Goal: Task Accomplishment & Management: Complete application form

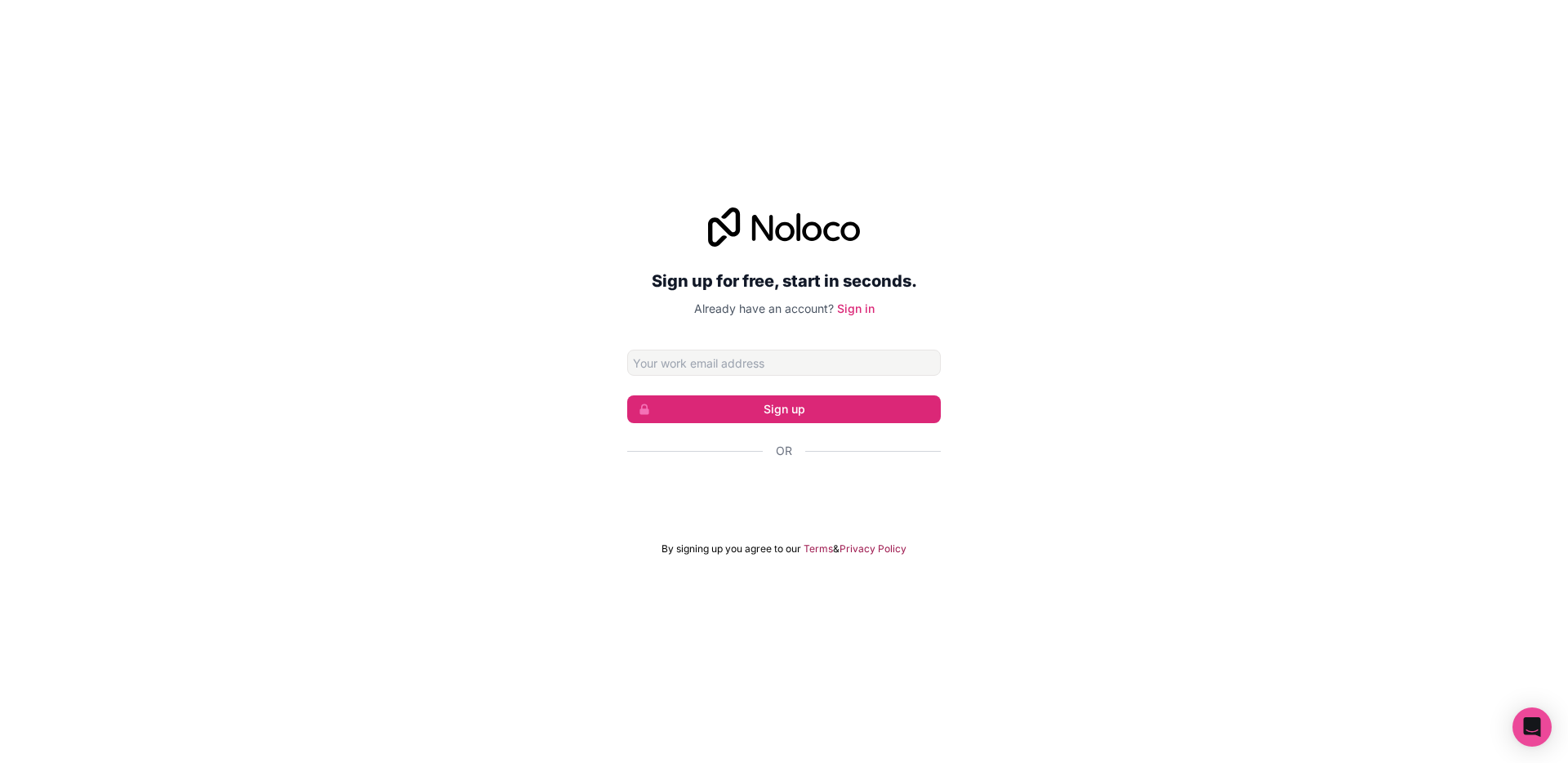
click at [804, 370] on input "Email address" at bounding box center [784, 362] width 314 height 26
type input "[EMAIL_ADDRESS][DOMAIN_NAME]"
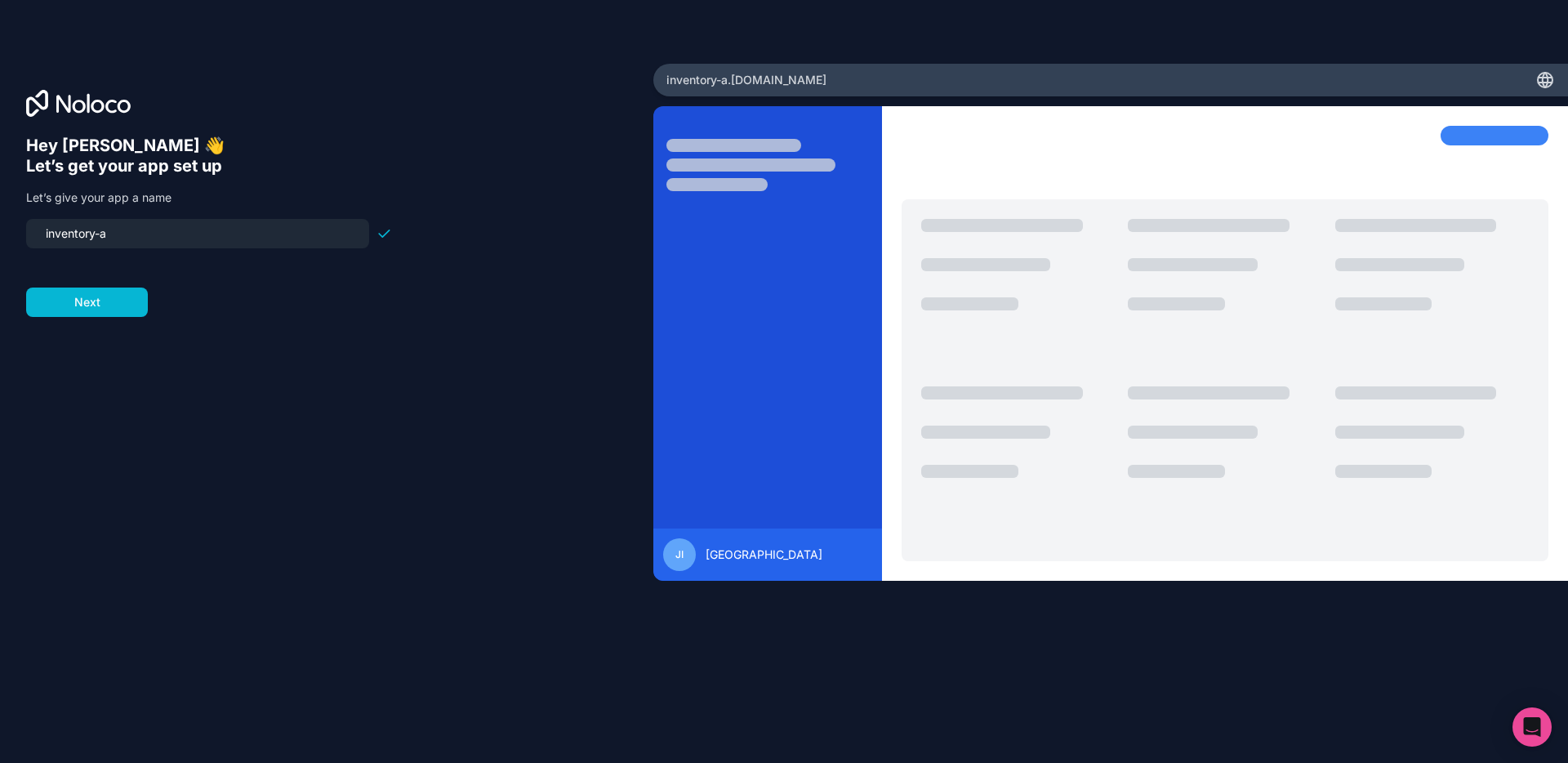
click at [168, 241] on input "inventory-a" at bounding box center [198, 233] width 323 height 23
type input "inventory-management-example"
click at [137, 303] on button "Next" at bounding box center [87, 302] width 122 height 29
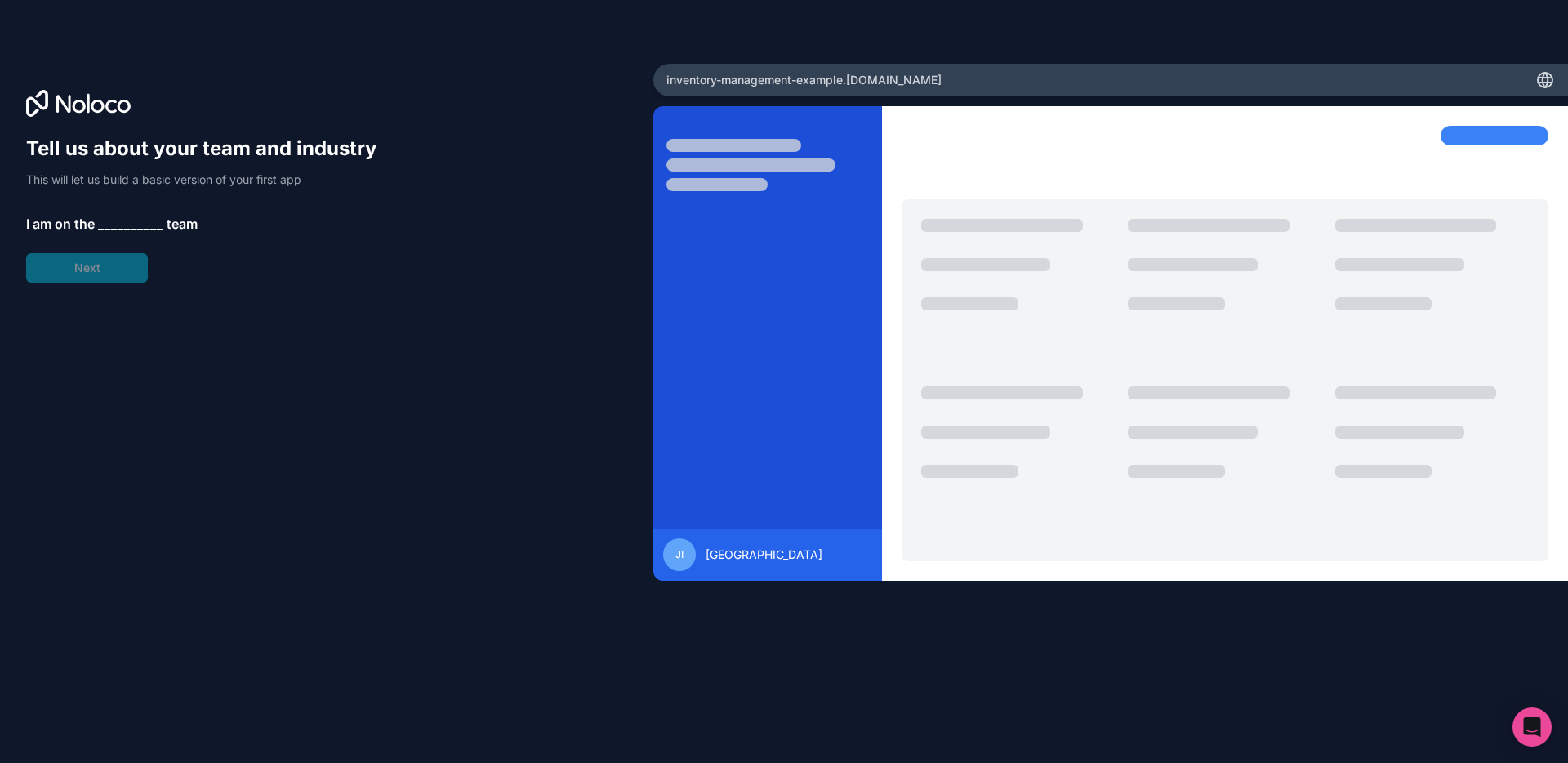
click at [131, 220] on span "__________" at bounding box center [130, 224] width 66 height 20
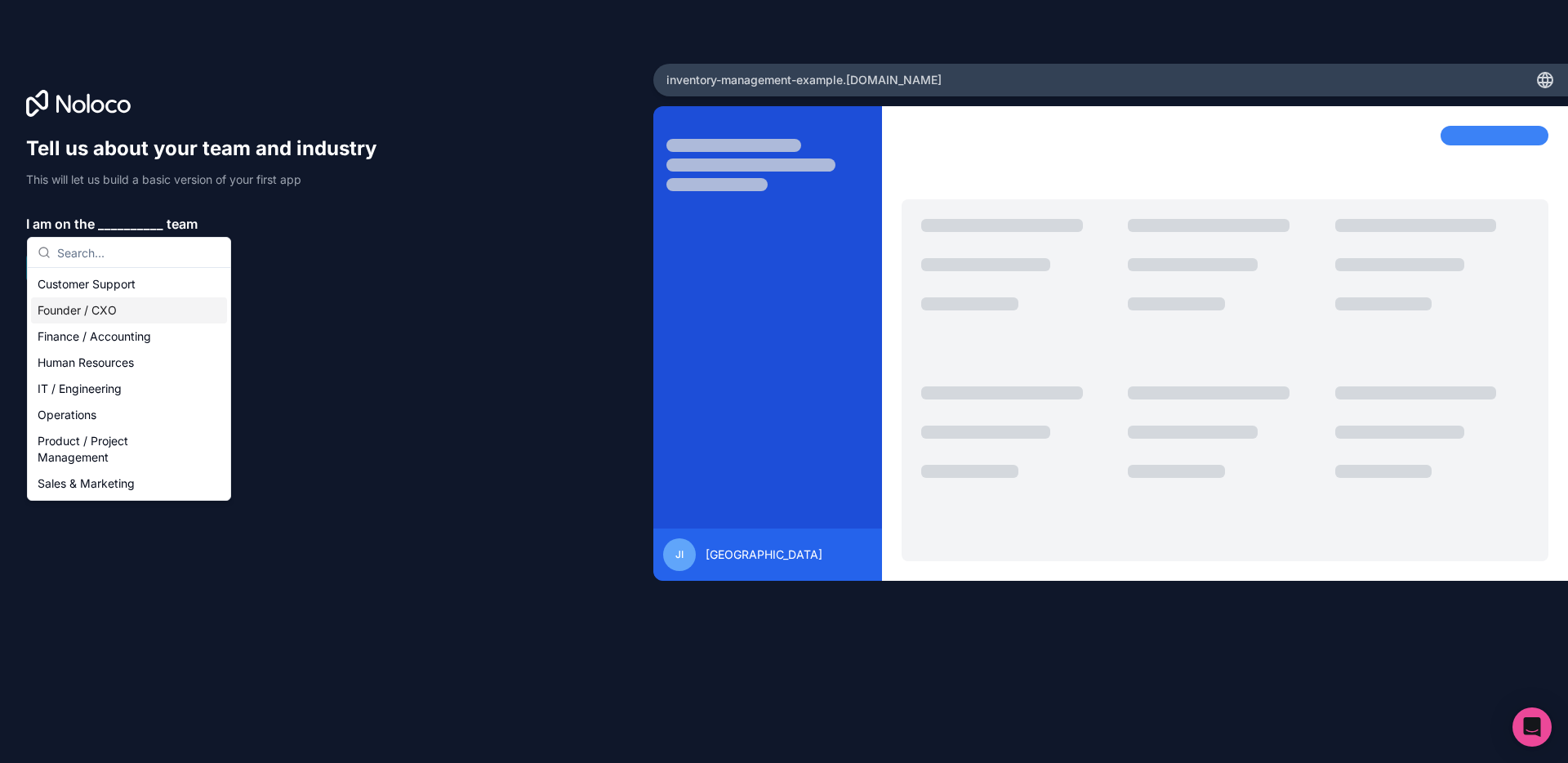
click at [141, 314] on div "Founder / CXO" at bounding box center [129, 309] width 196 height 26
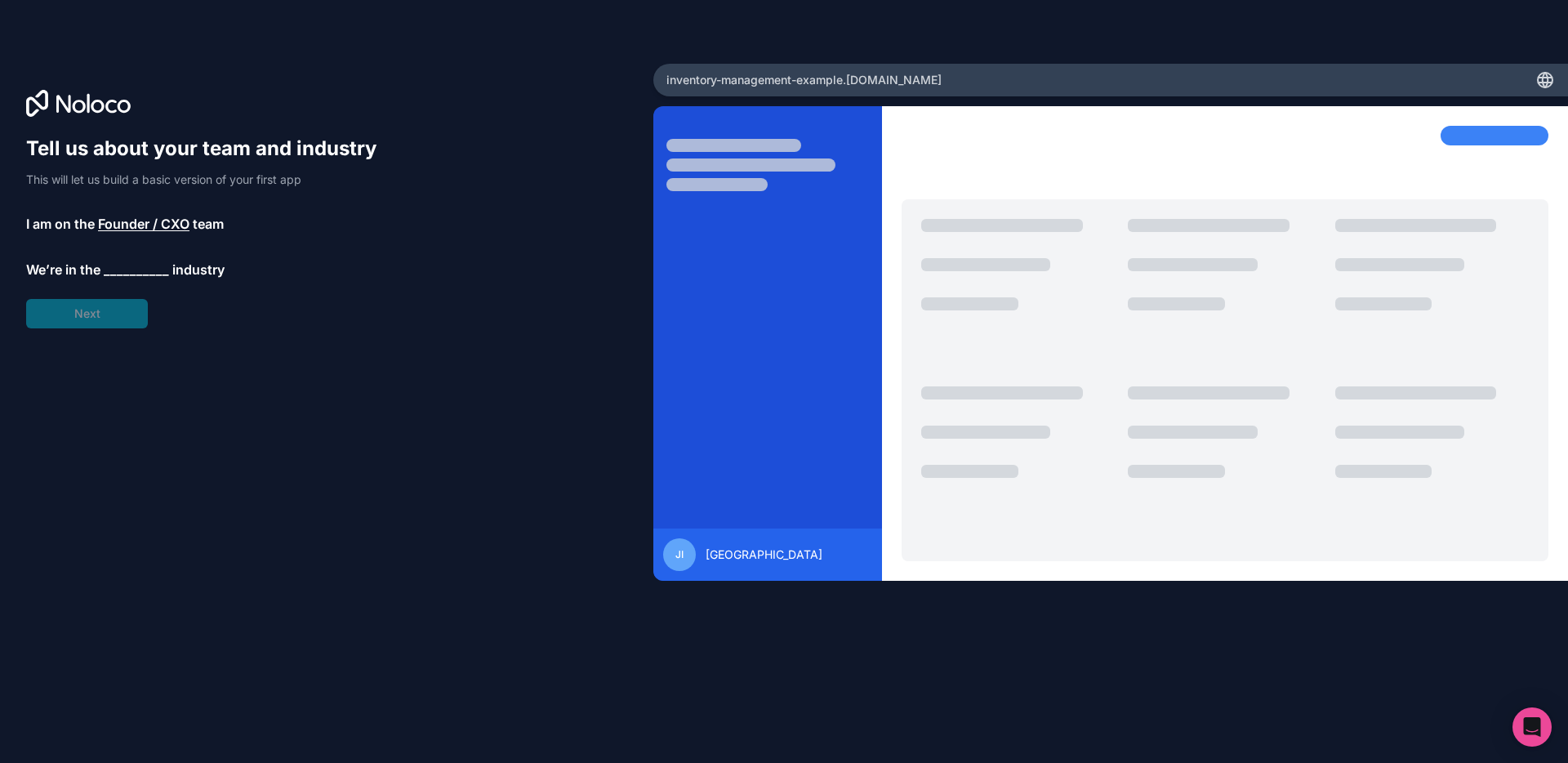
click at [146, 276] on span "__________" at bounding box center [136, 269] width 66 height 20
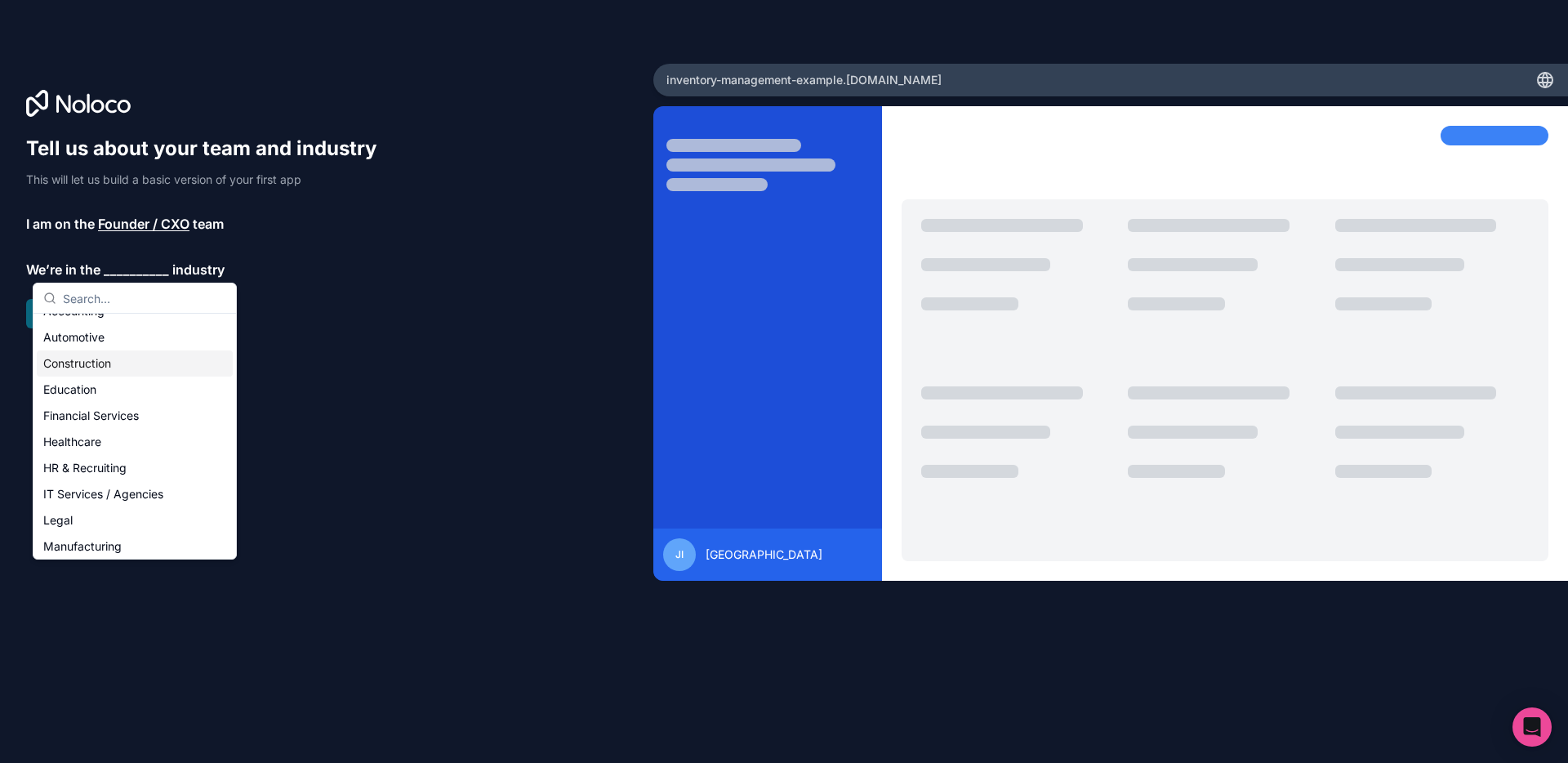
scroll to position [28, 0]
click at [129, 480] on div "IT Services / Agencies" at bounding box center [135, 484] width 196 height 26
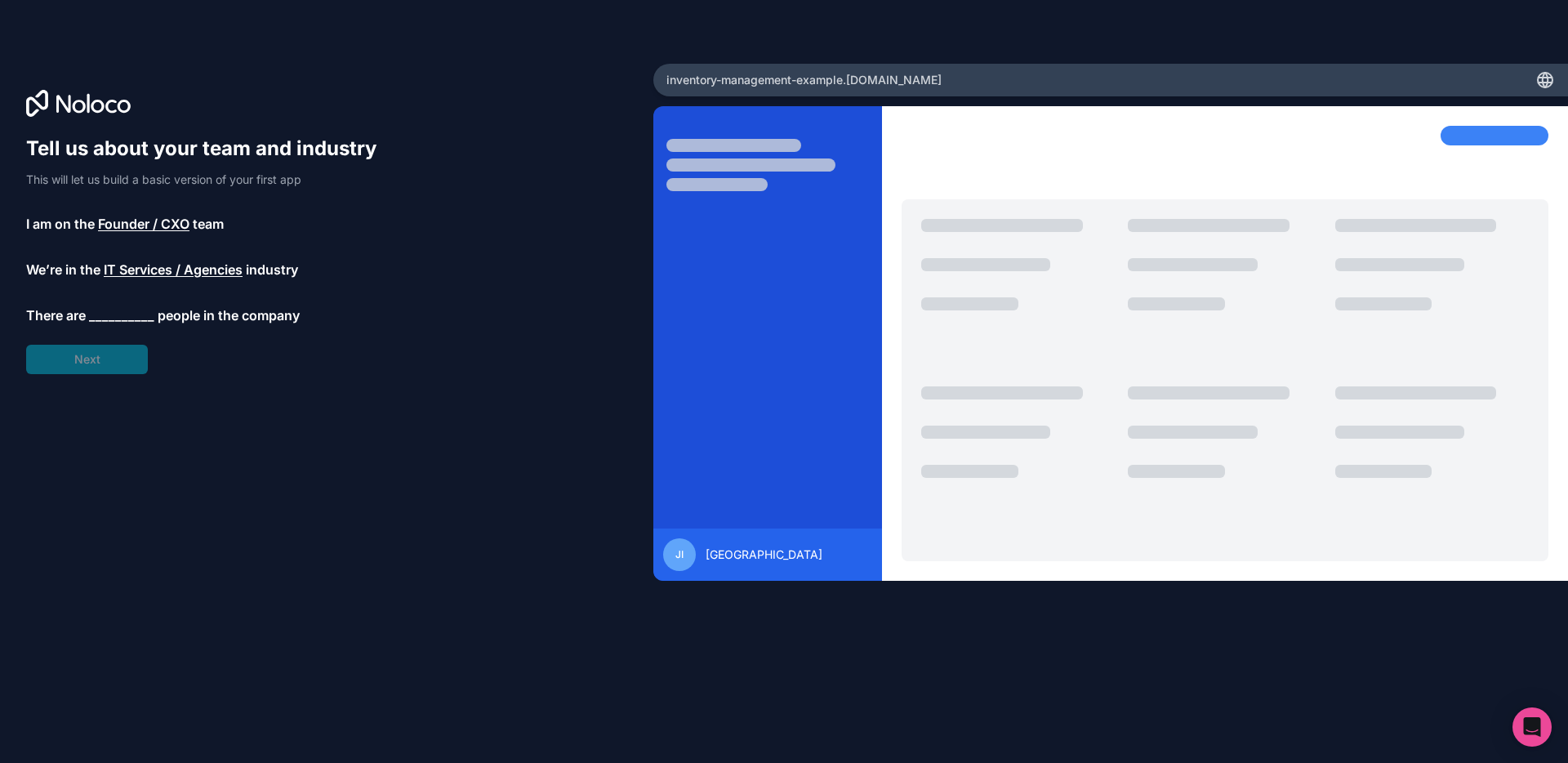
click at [140, 314] on span "__________" at bounding box center [122, 315] width 66 height 20
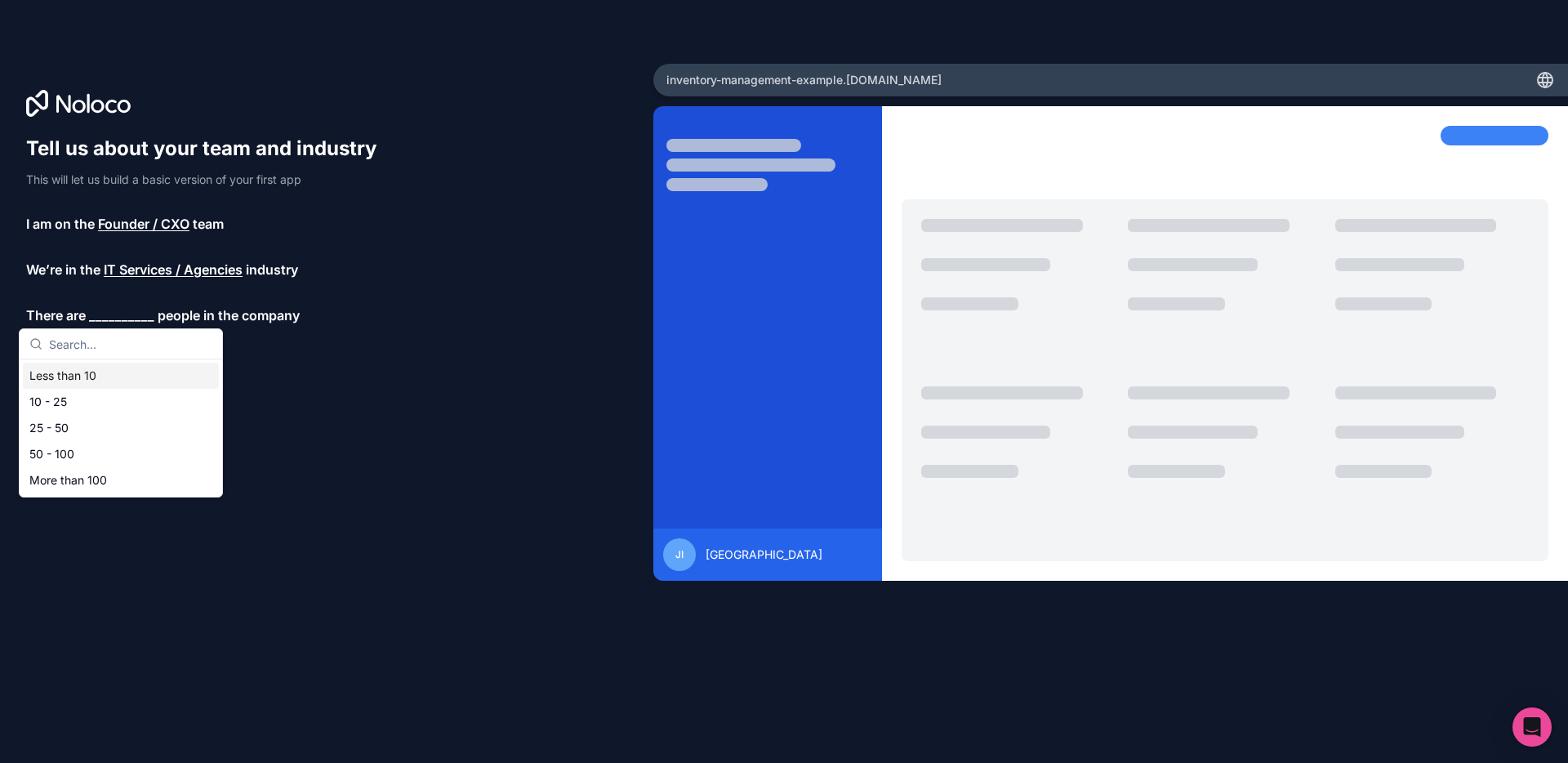
click at [131, 361] on div "Less than 10 10 - 25 25 - 50 50 - 100 More than 100" at bounding box center [121, 428] width 203 height 137
click at [115, 366] on div "Less than 10" at bounding box center [121, 375] width 196 height 26
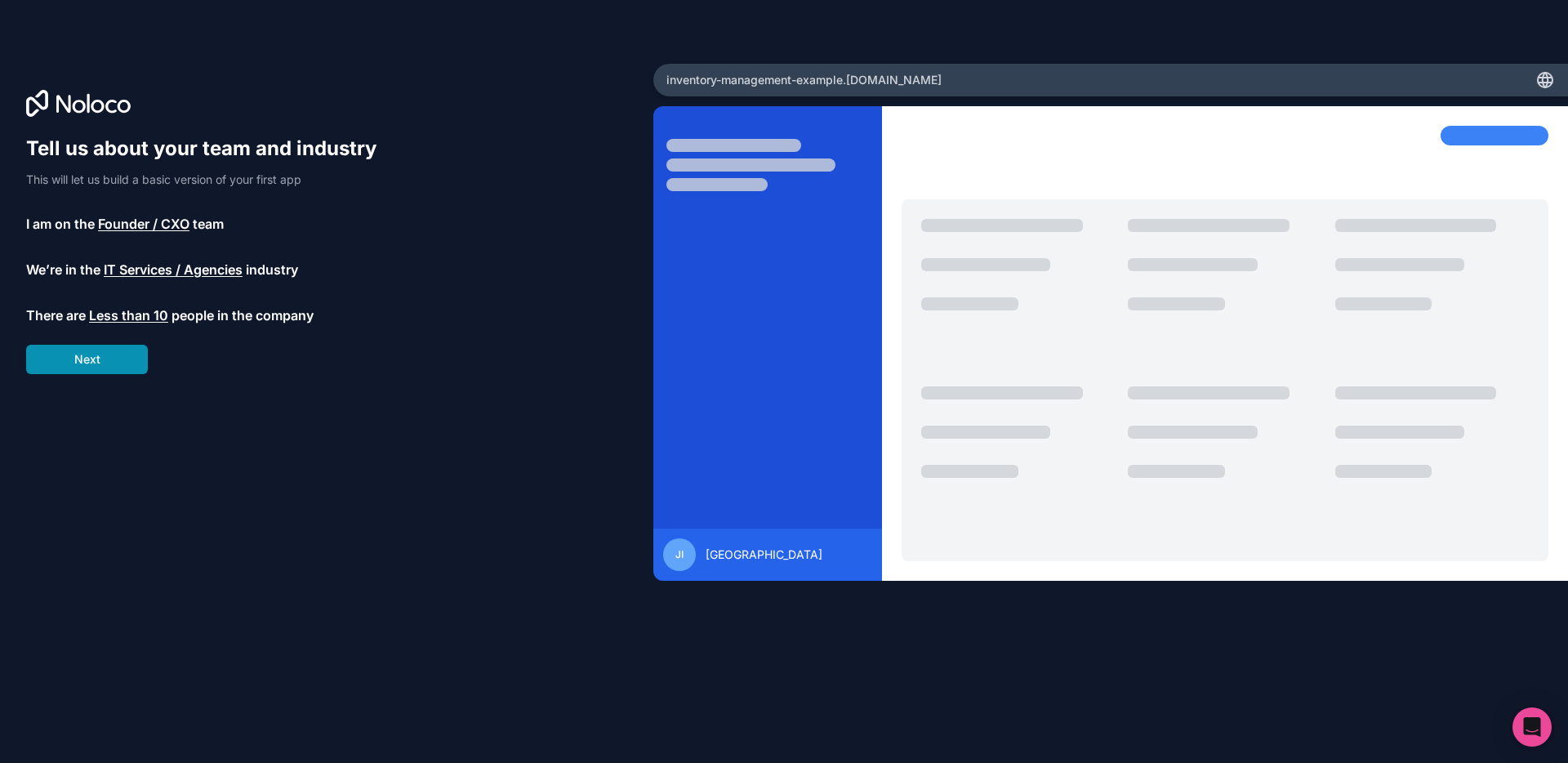
click at [111, 361] on button "Next" at bounding box center [87, 359] width 122 height 29
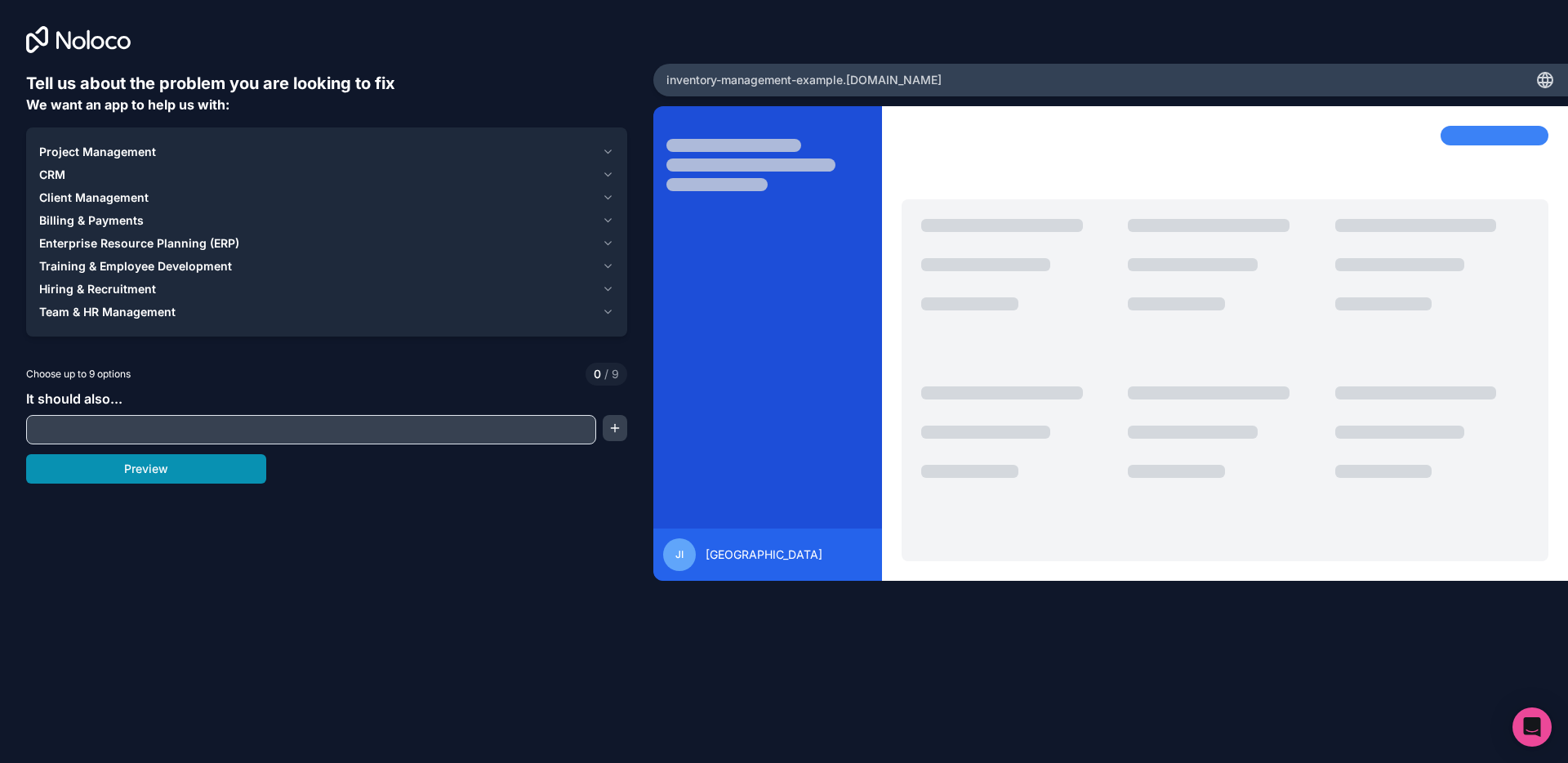
click at [193, 470] on button "Preview" at bounding box center [146, 468] width 240 height 29
click at [80, 150] on span "Project Management" at bounding box center [97, 151] width 117 height 16
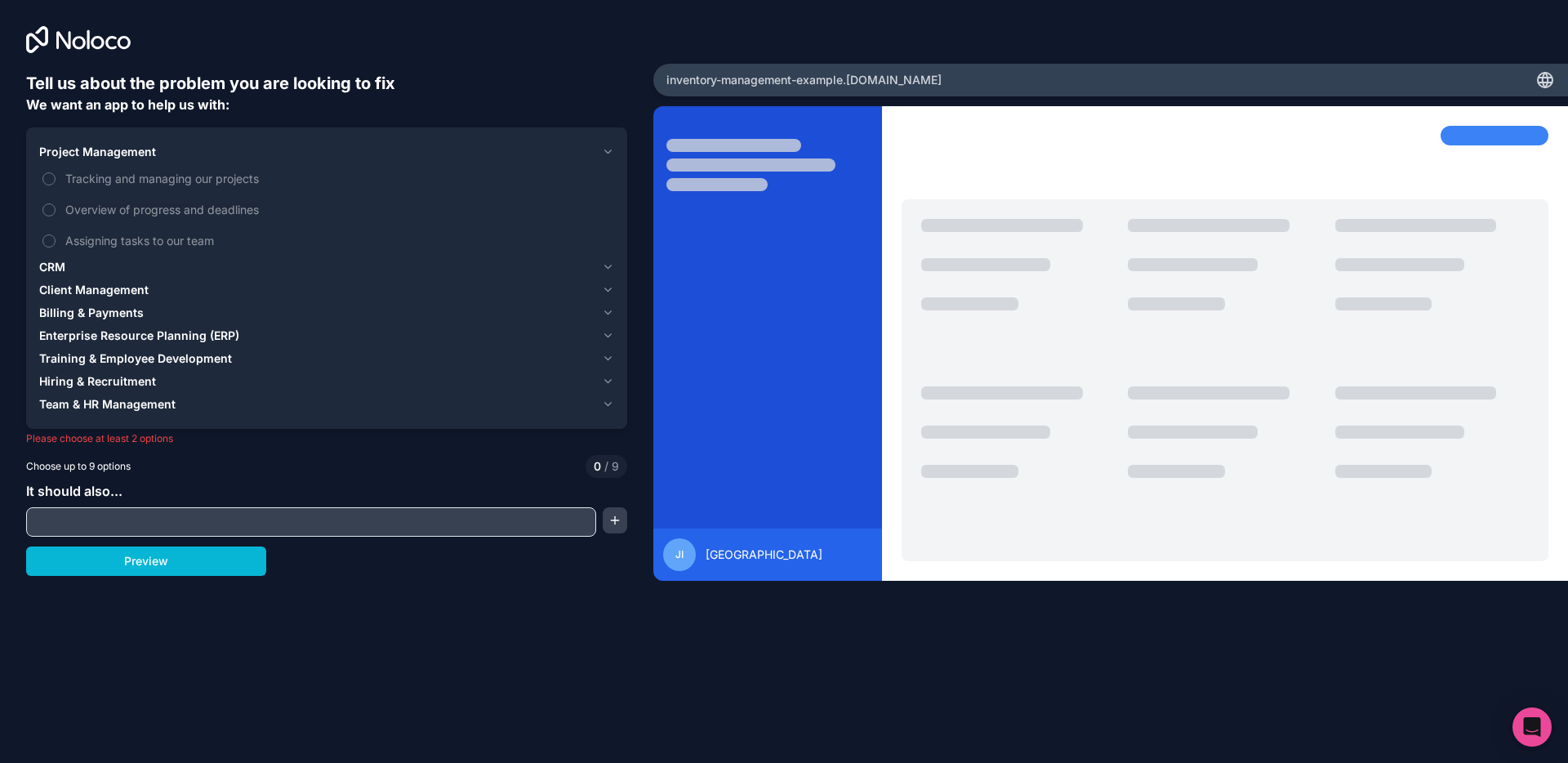
click at [86, 158] on span "Project Management" at bounding box center [97, 151] width 117 height 16
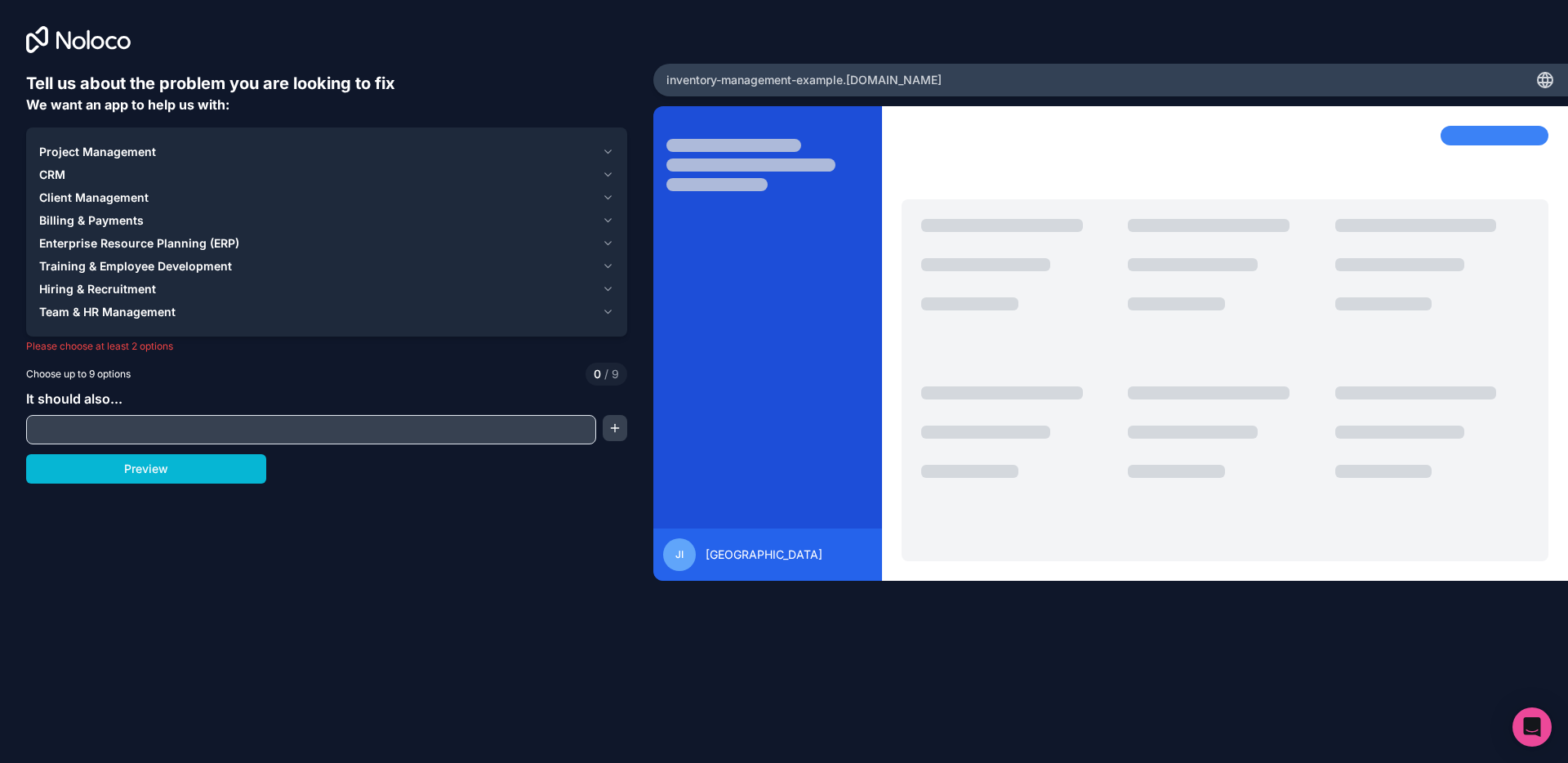
click at [86, 158] on span "Project Management" at bounding box center [97, 151] width 117 height 16
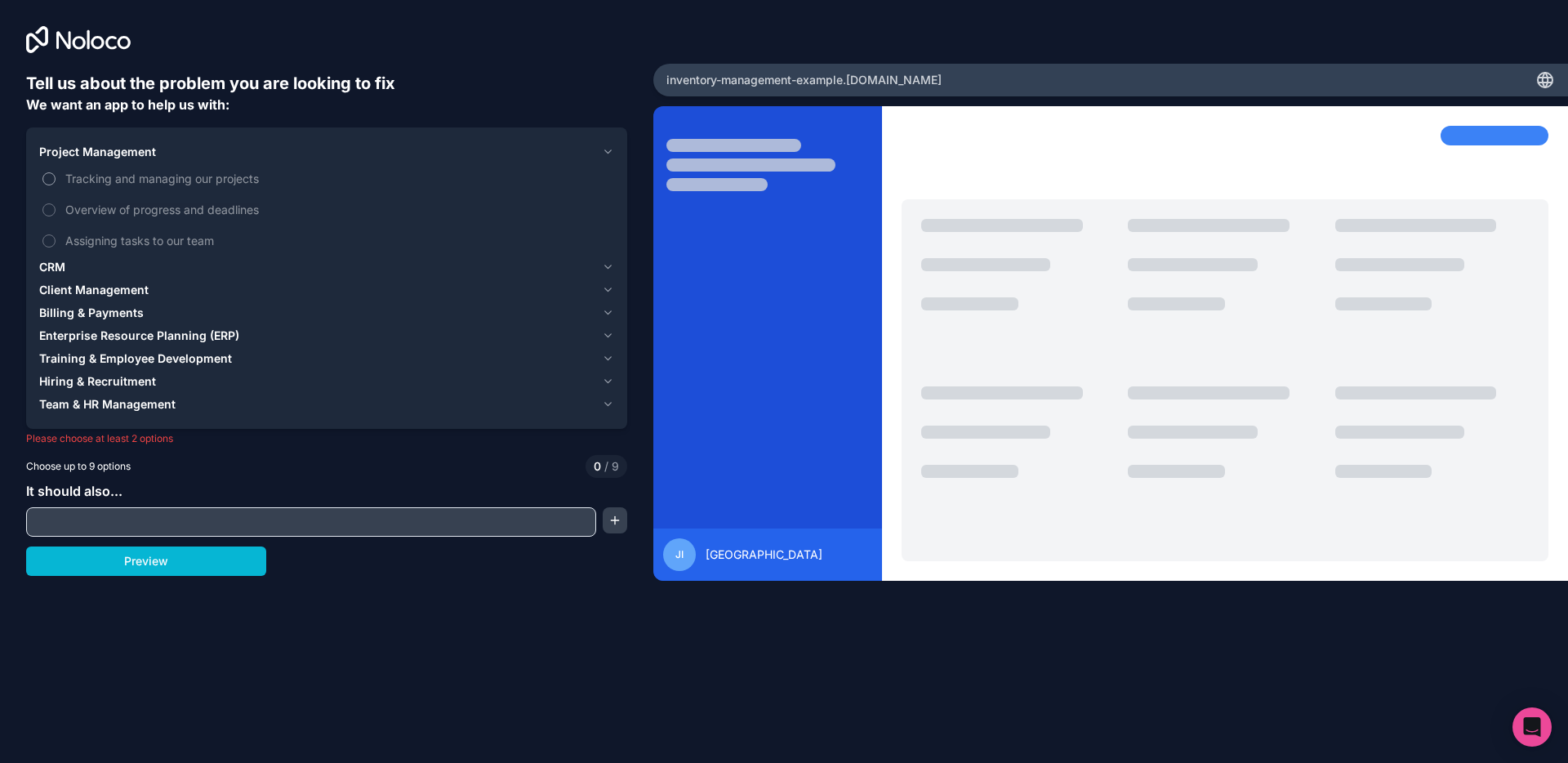
click at [92, 182] on span "Tracking and managing our projects" at bounding box center [338, 179] width 545 height 17
click at [55, 182] on button "Tracking and managing our projects" at bounding box center [49, 179] width 13 height 13
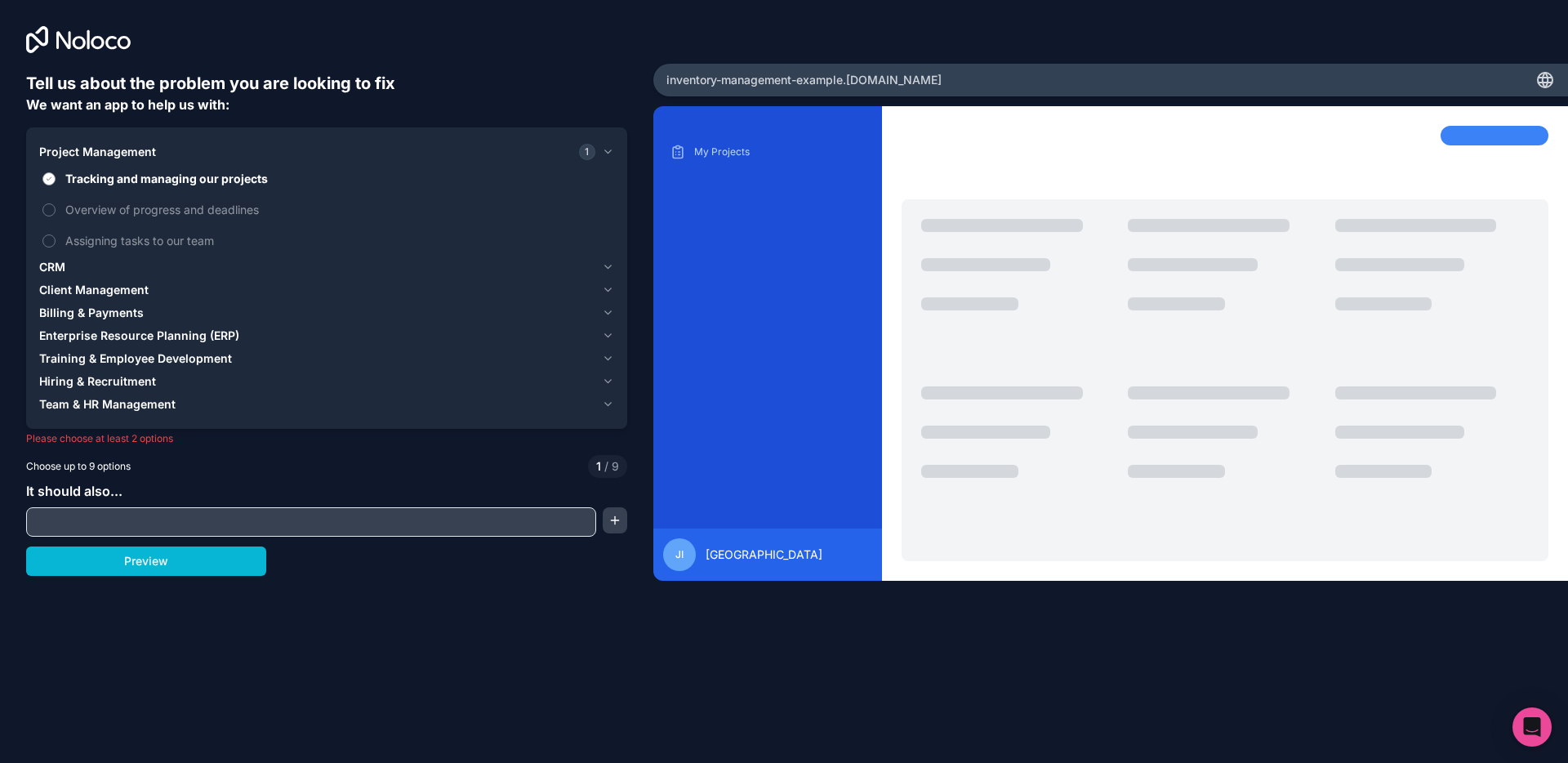
click at [92, 176] on span "Tracking and managing our projects" at bounding box center [338, 179] width 545 height 17
click at [55, 176] on button "Tracking and managing our projects" at bounding box center [49, 179] width 13 height 13
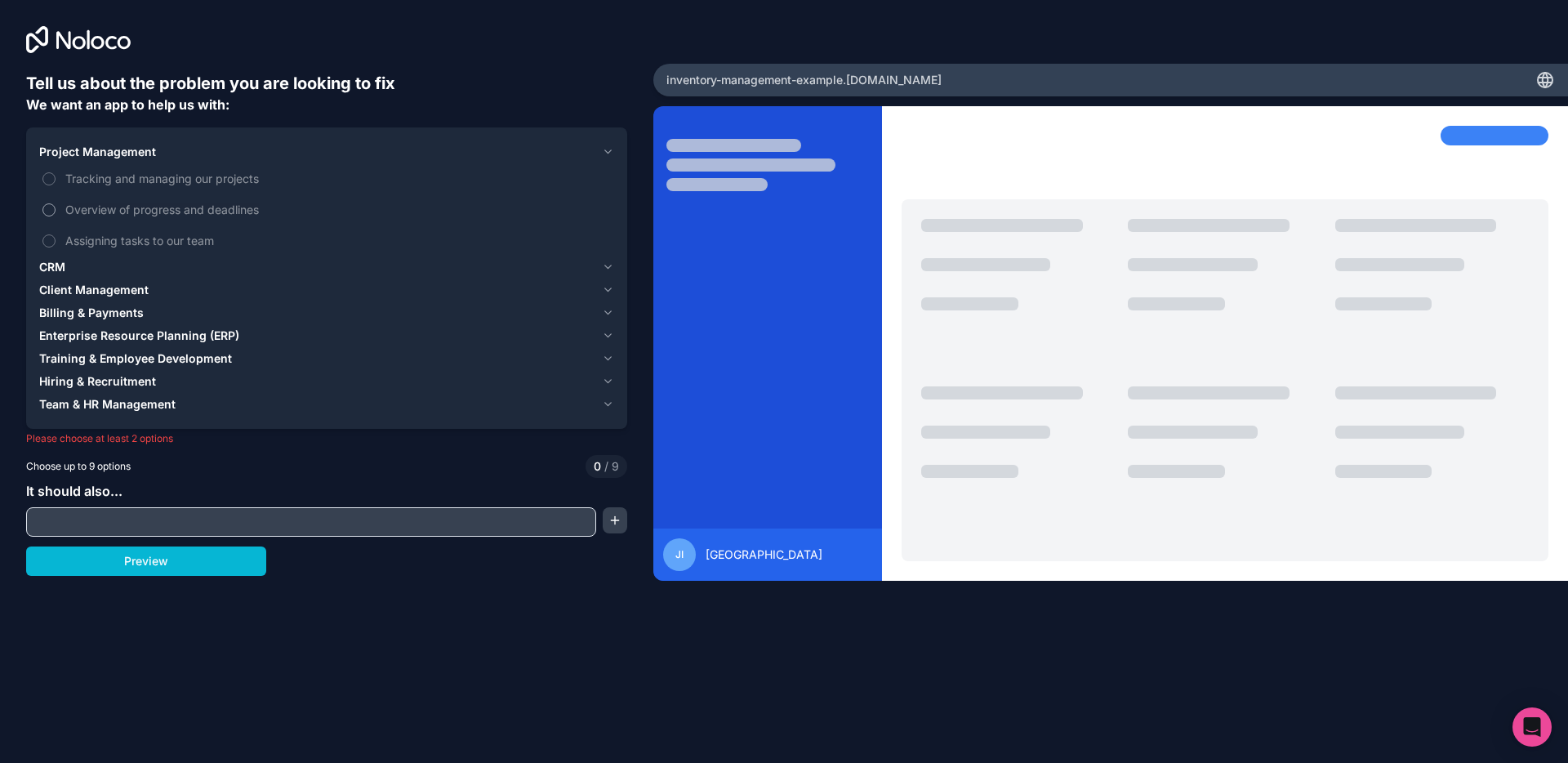
click at [98, 210] on span "Overview of progress and deadlines" at bounding box center [338, 209] width 545 height 17
click at [55, 210] on button "Overview of progress and deadlines" at bounding box center [49, 210] width 13 height 13
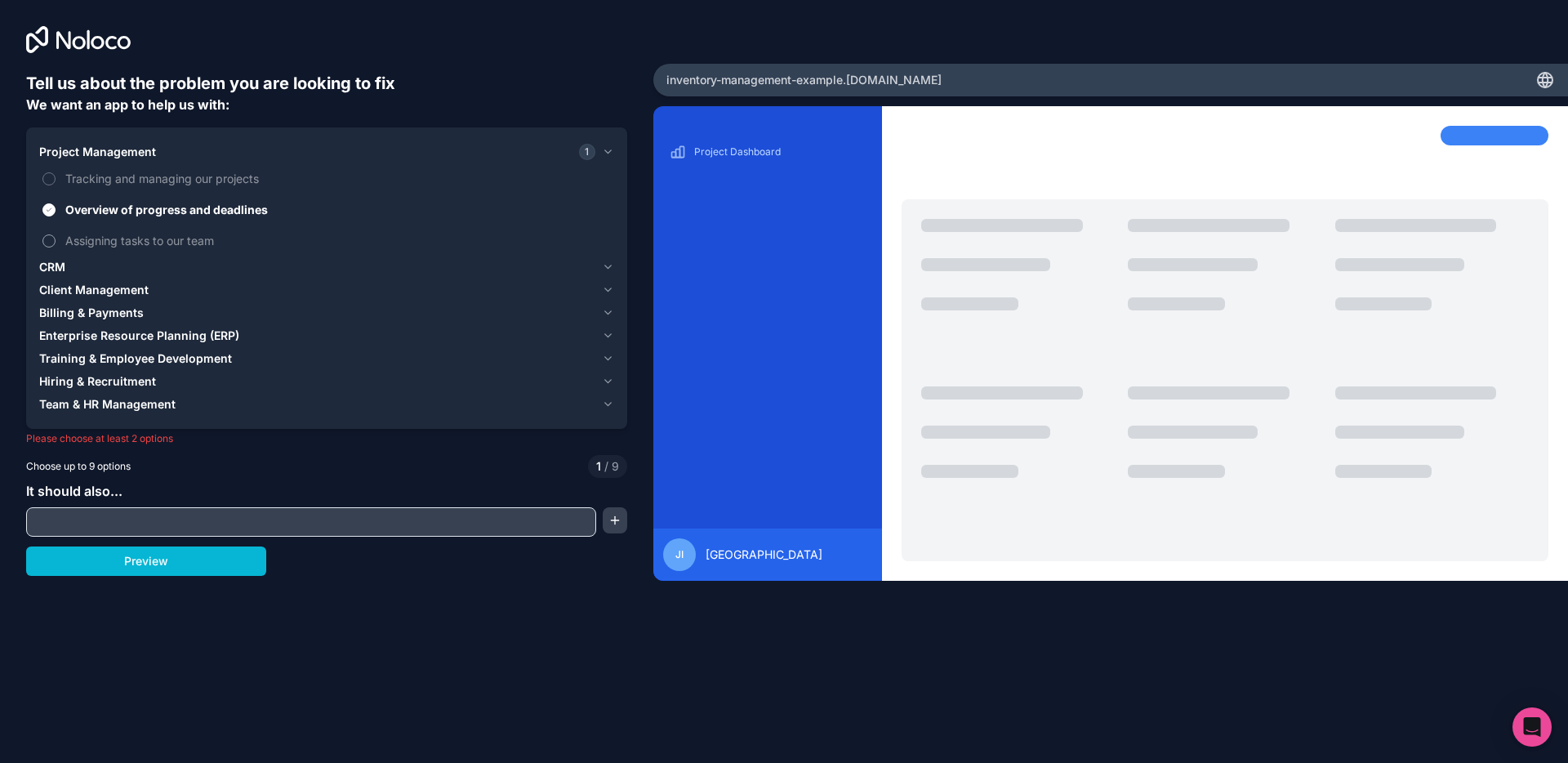
click at [101, 229] on label "Assigning tasks to our team" at bounding box center [326, 241] width 575 height 30
click at [55, 234] on button "Assigning tasks to our team" at bounding box center [49, 241] width 13 height 13
click at [94, 263] on div "CRM" at bounding box center [317, 266] width 557 height 16
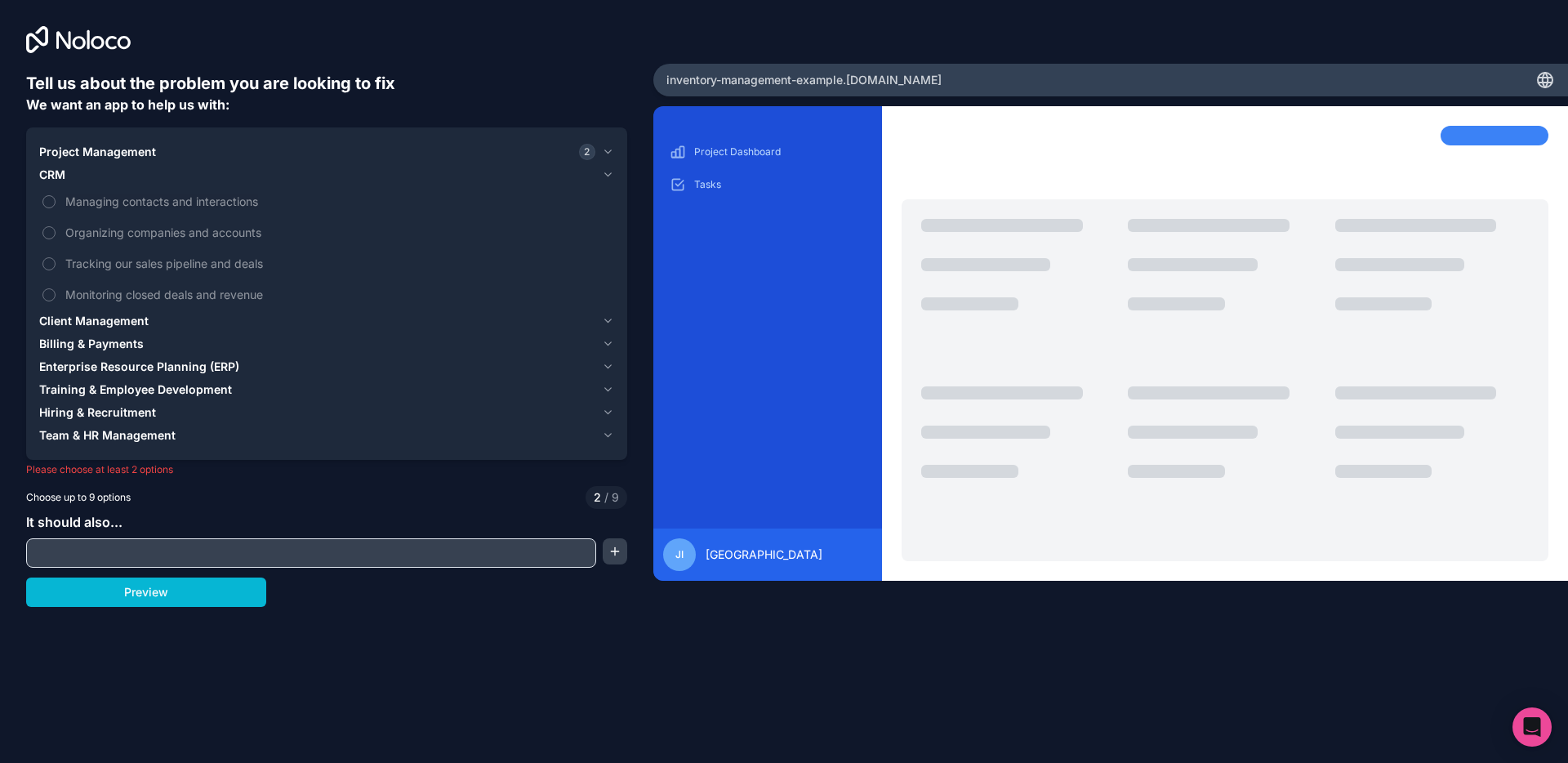
click at [141, 432] on span "Team & HR Management" at bounding box center [107, 435] width 136 height 16
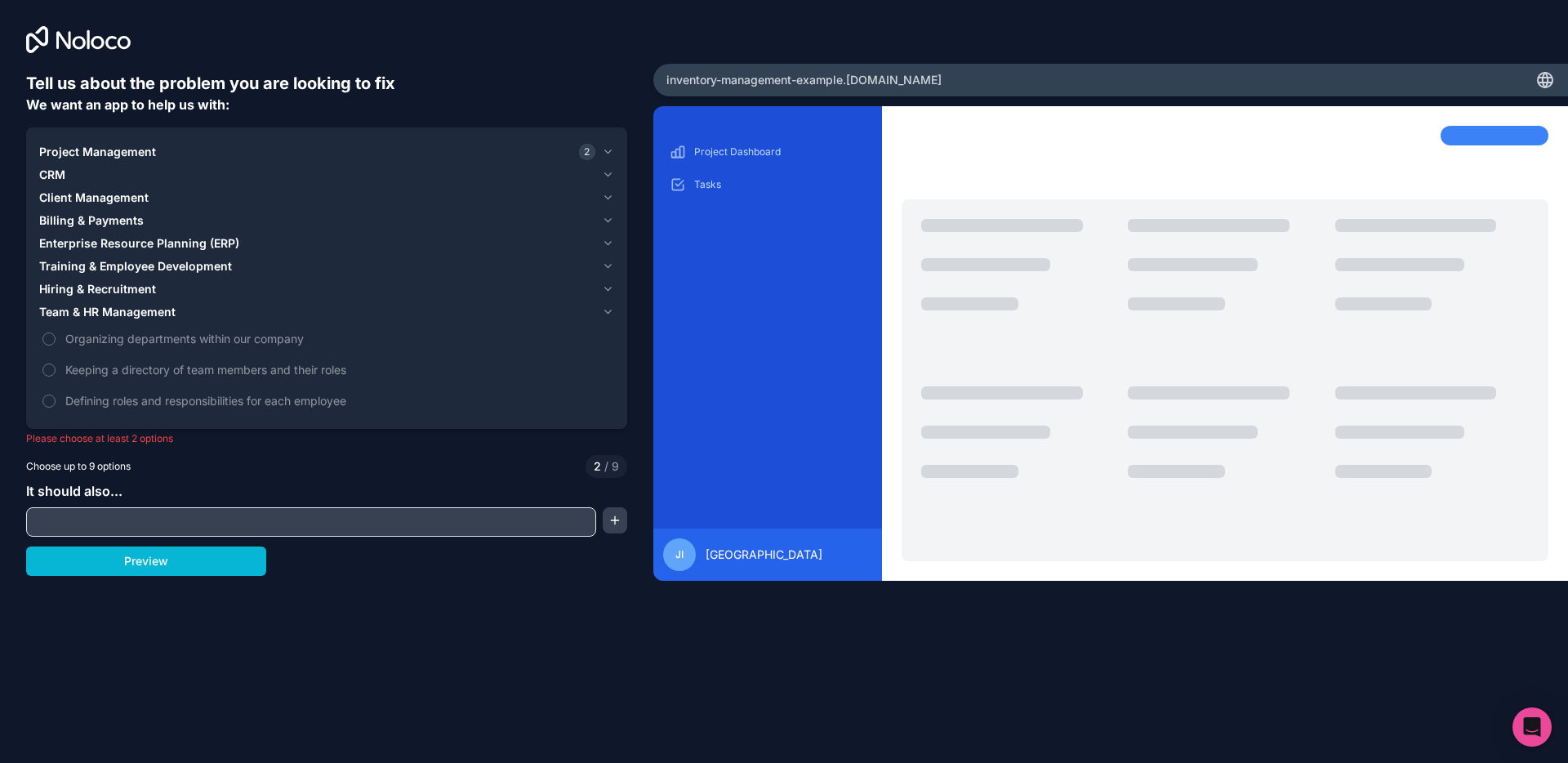
click at [118, 282] on span "Hiring & Recruitment" at bounding box center [97, 288] width 117 height 16
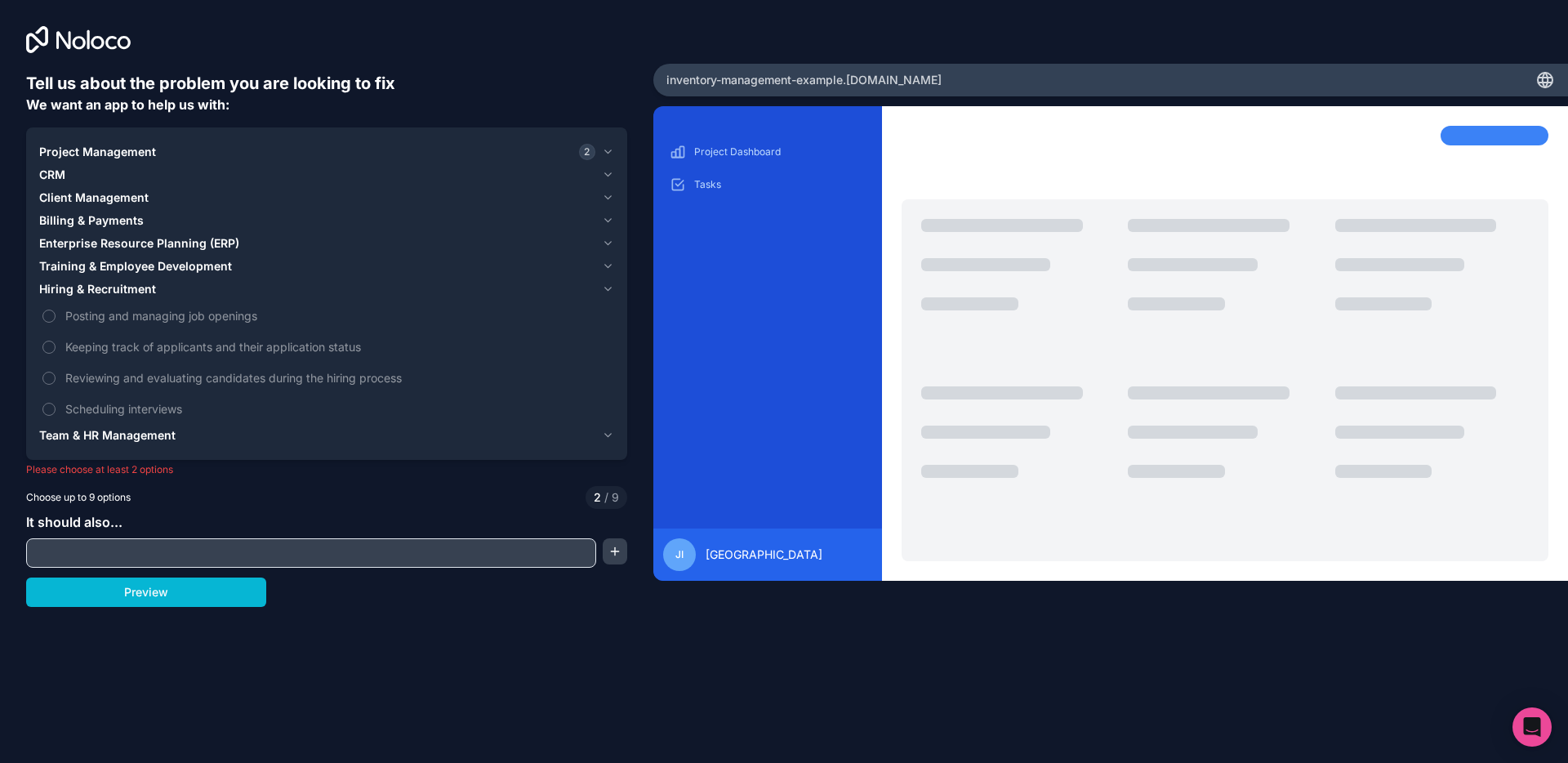
click at [126, 268] on span "Training & Employee Development" at bounding box center [135, 265] width 193 height 16
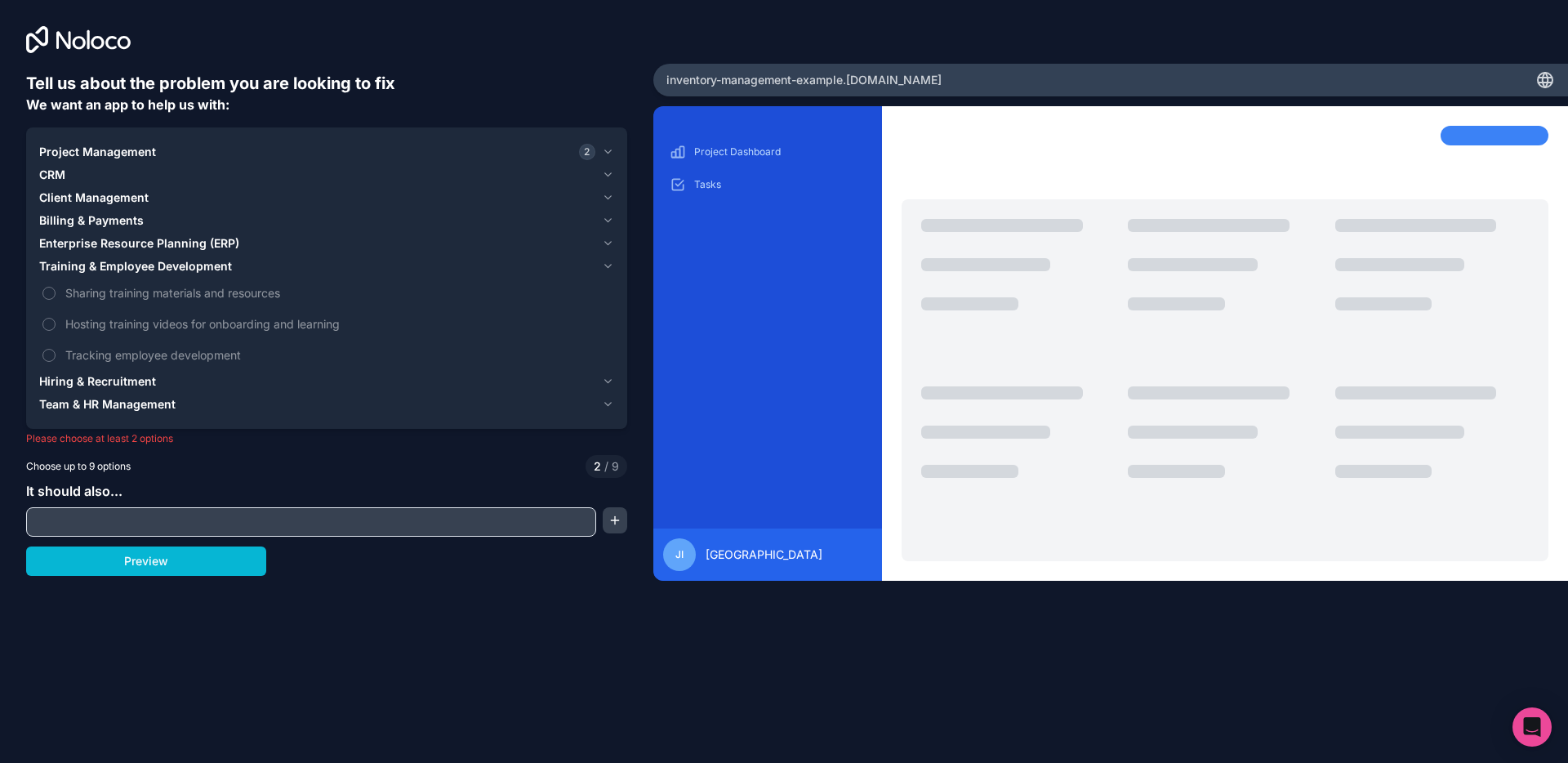
click at [130, 250] on span "Enterprise Resource Planning (ERP)" at bounding box center [139, 243] width 200 height 16
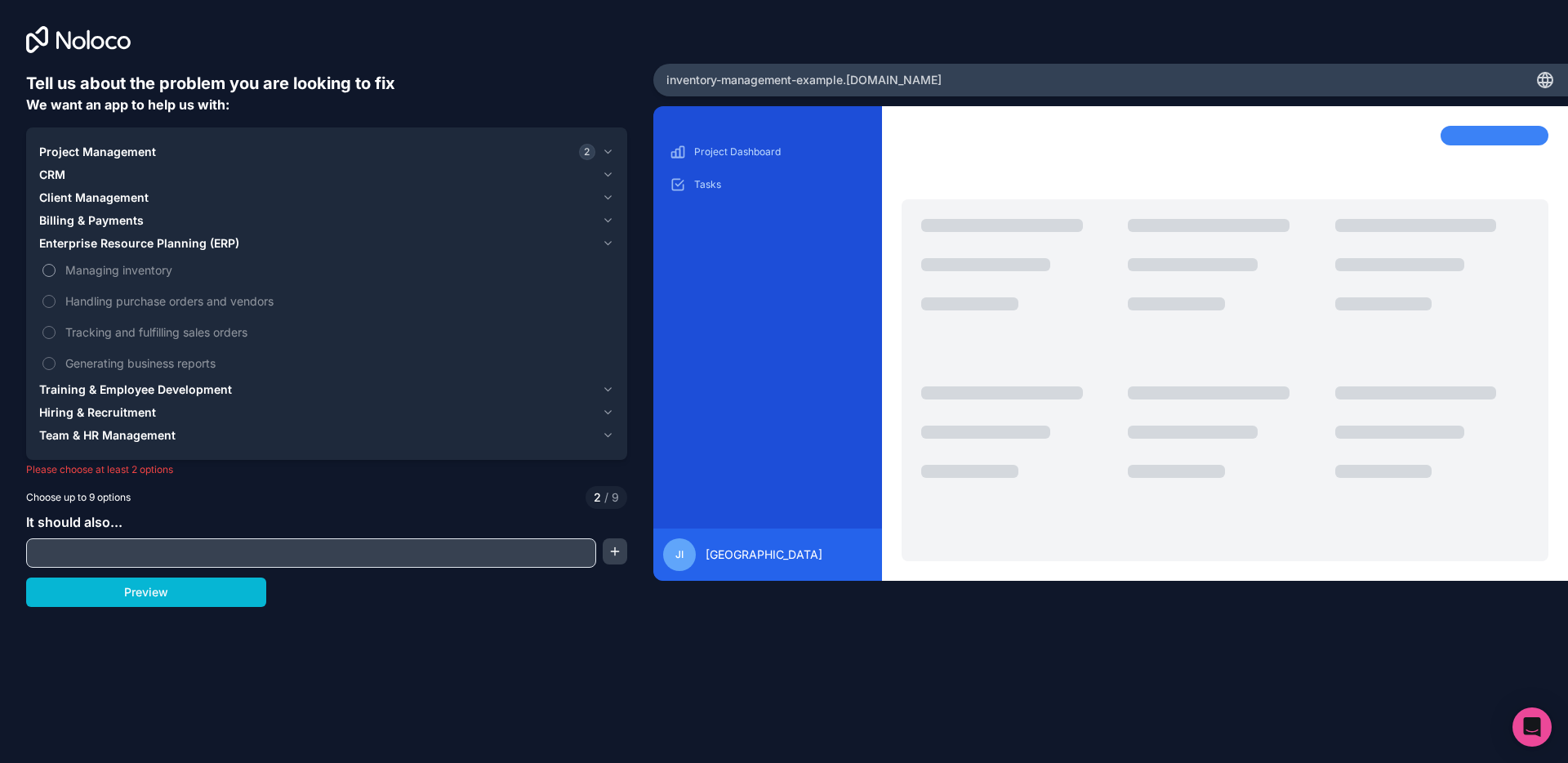
click at [130, 265] on span "Managing inventory" at bounding box center [338, 270] width 545 height 17
click at [55, 265] on button "Managing inventory" at bounding box center [49, 270] width 13 height 13
click at [132, 291] on label "Handling purchase orders and vendors" at bounding box center [326, 301] width 575 height 30
click at [55, 295] on button "Handling purchase orders and vendors" at bounding box center [49, 302] width 13 height 13
click at [133, 328] on span "Tracking and fulfilling sales orders" at bounding box center [338, 332] width 545 height 17
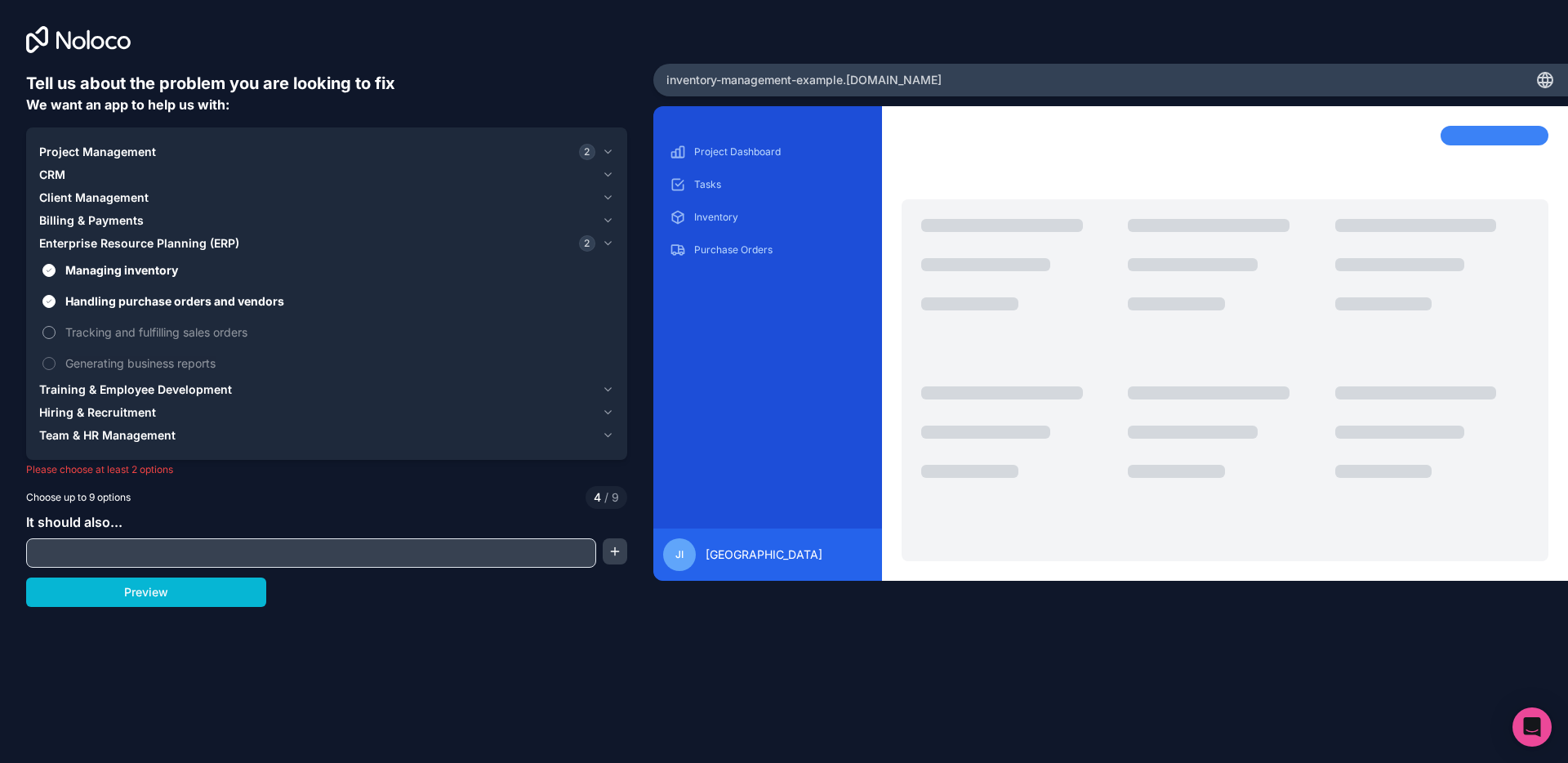
click at [55, 328] on button "Tracking and fulfilling sales orders" at bounding box center [49, 332] width 13 height 13
click at [128, 358] on span "Generating business reports" at bounding box center [338, 363] width 545 height 17
click at [55, 358] on button "Generating business reports" at bounding box center [49, 363] width 13 height 13
click at [110, 225] on span "Billing & Payments" at bounding box center [91, 220] width 105 height 16
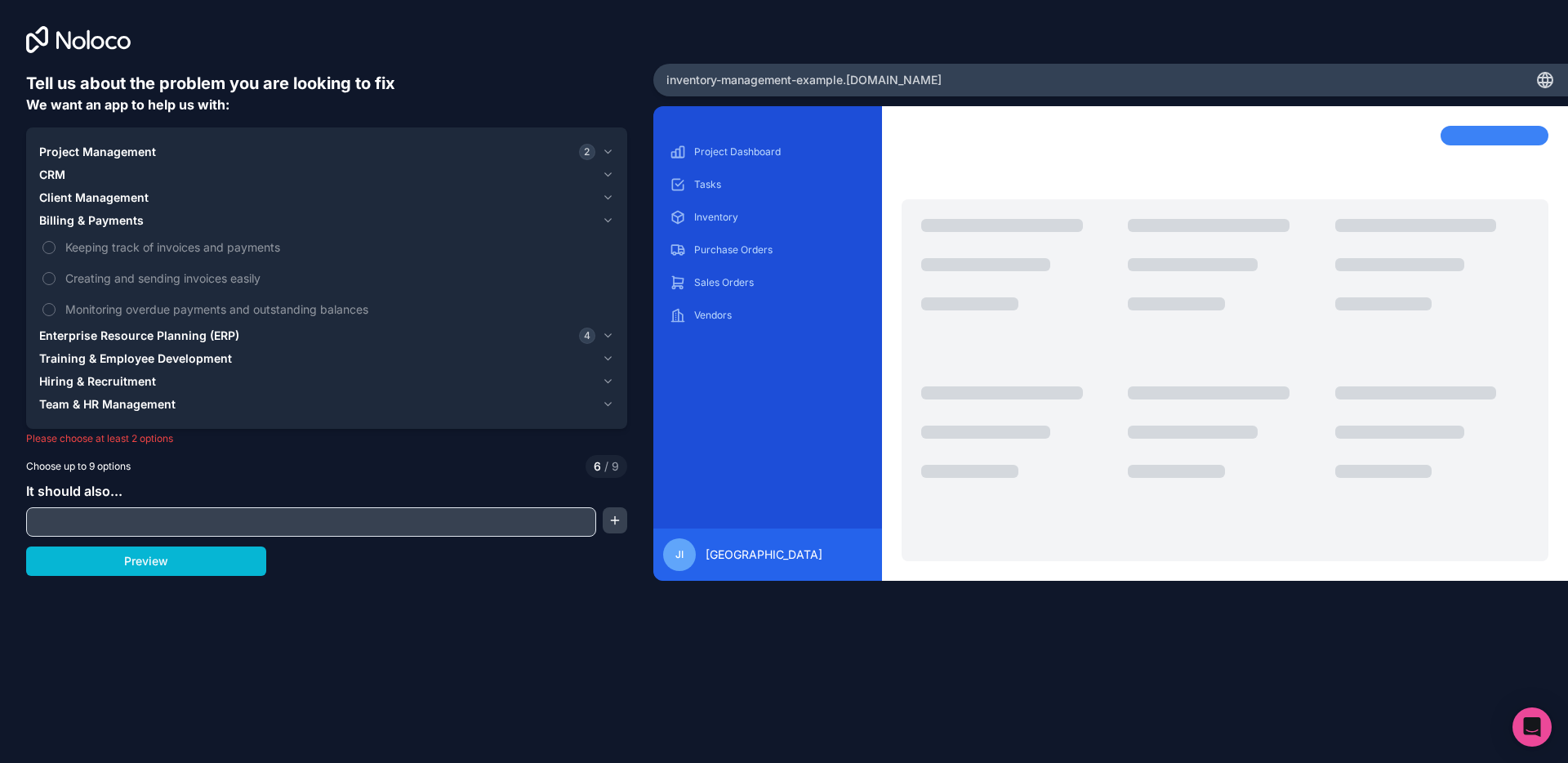
click at [110, 225] on span "Billing & Payments" at bounding box center [91, 220] width 105 height 16
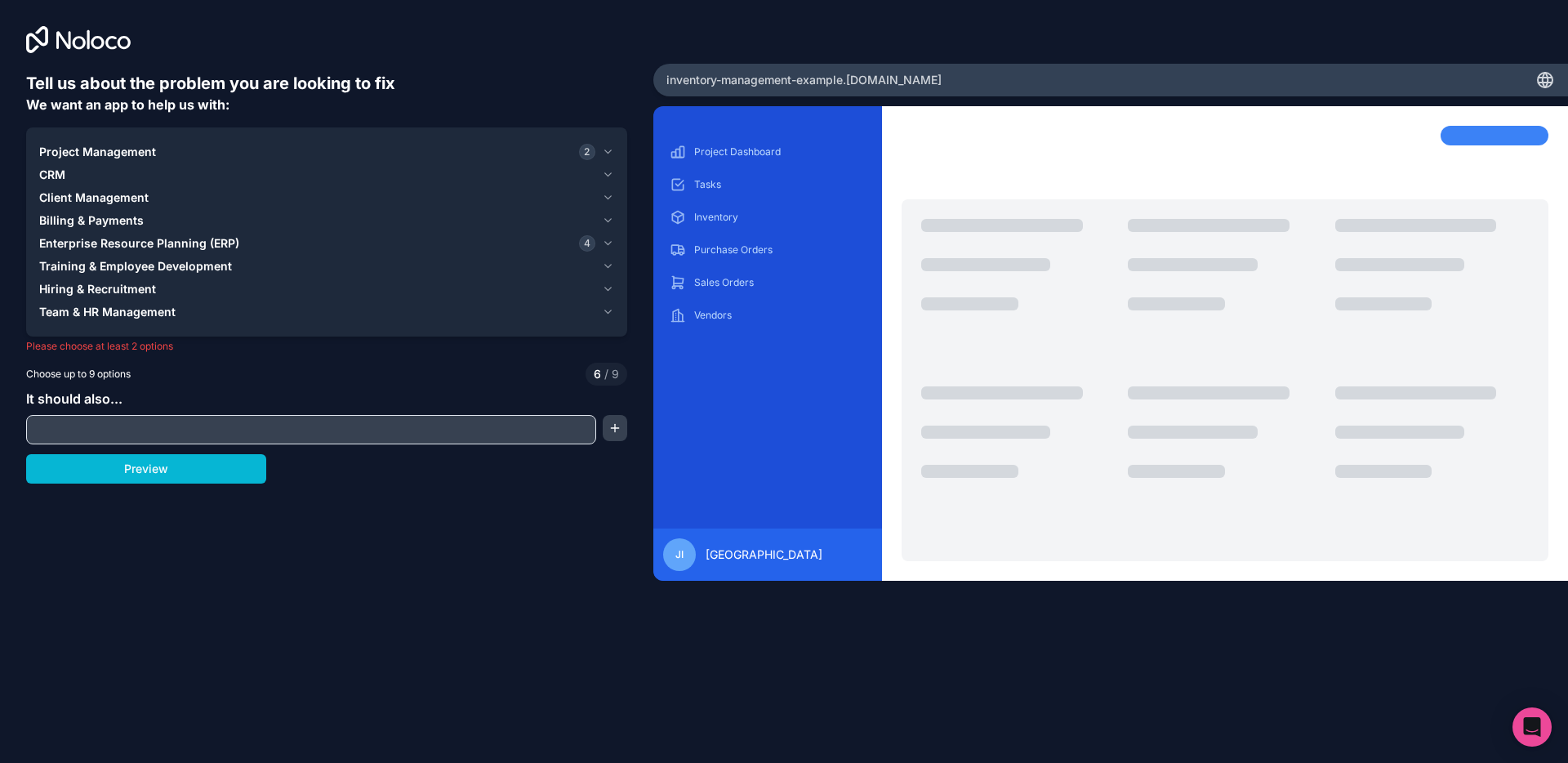
click at [138, 288] on span "Hiring & Recruitment" at bounding box center [97, 288] width 117 height 16
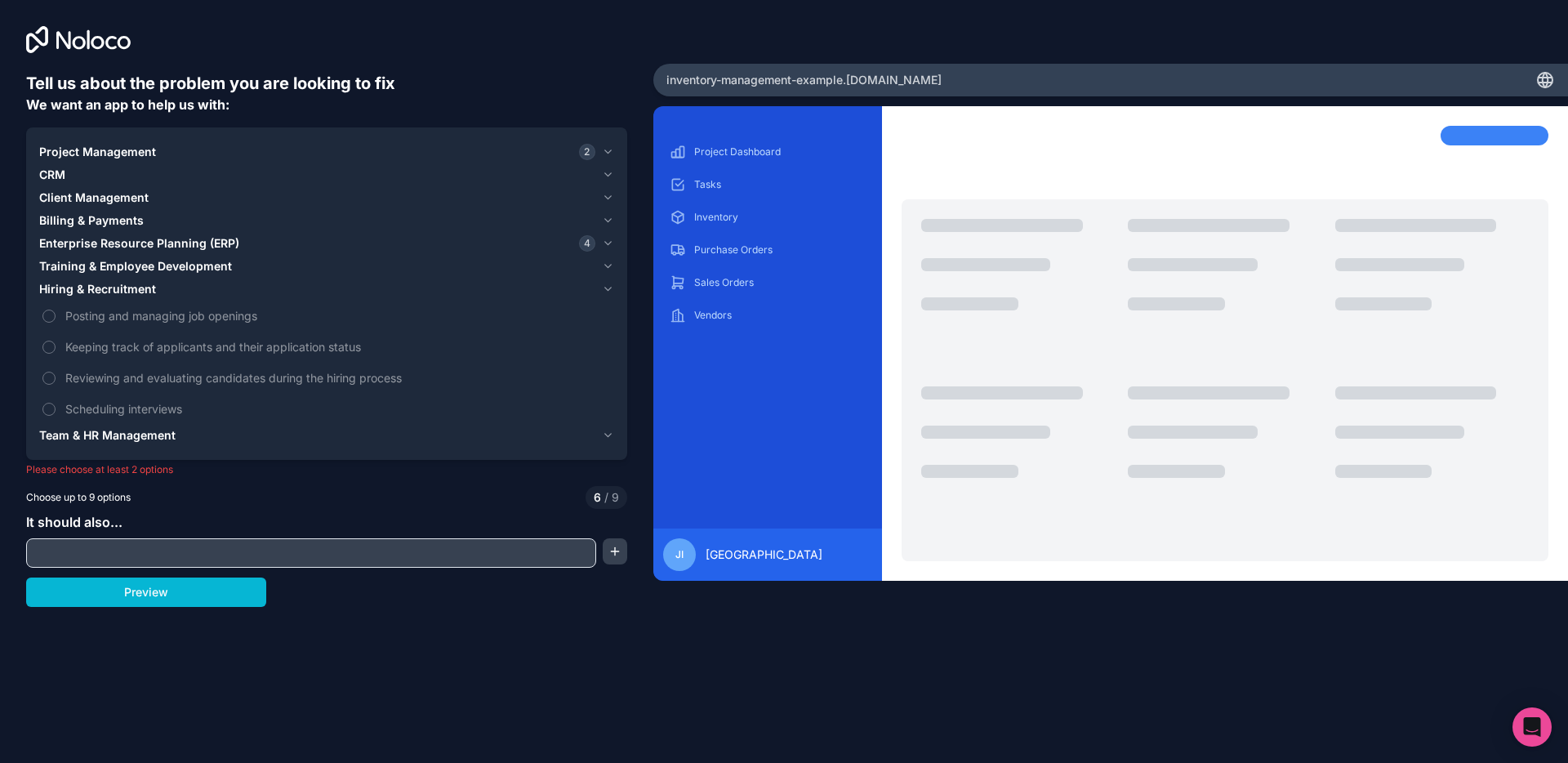
click at [138, 288] on span "Hiring & Recruitment" at bounding box center [97, 288] width 117 height 16
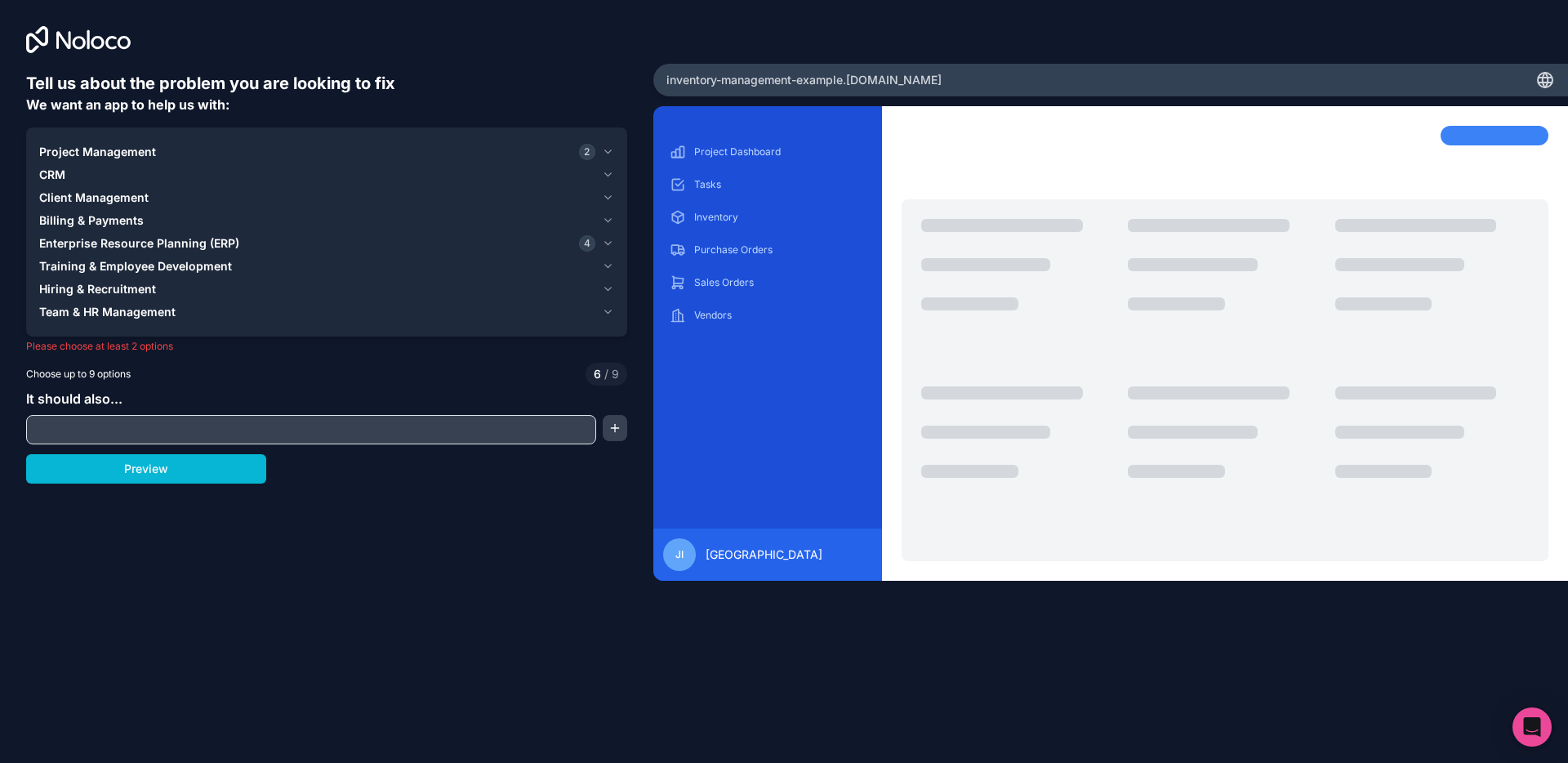
click at [142, 268] on span "Training & Employee Development" at bounding box center [135, 265] width 193 height 16
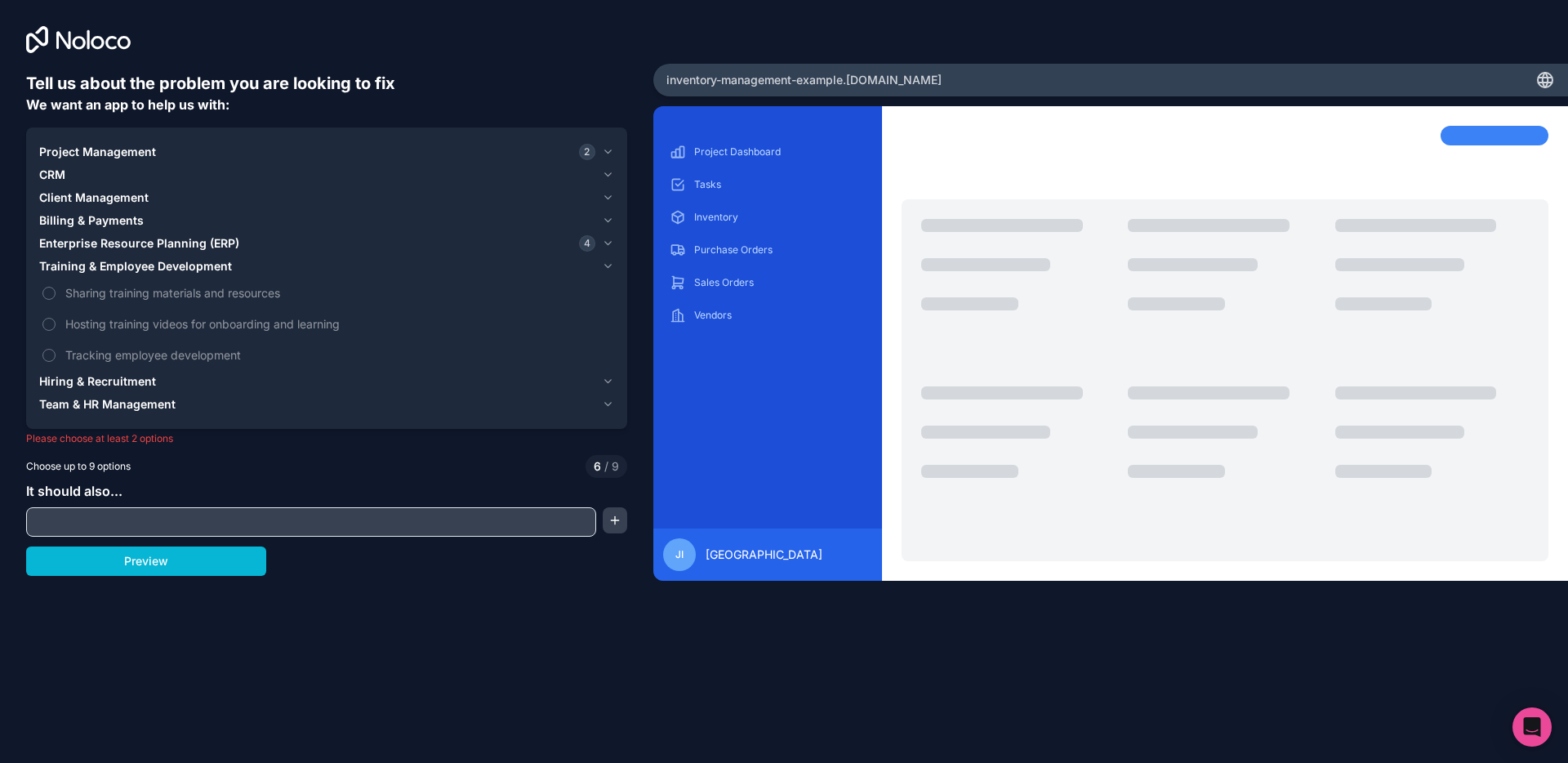
click at [142, 268] on span "Training & Employee Development" at bounding box center [135, 265] width 193 height 16
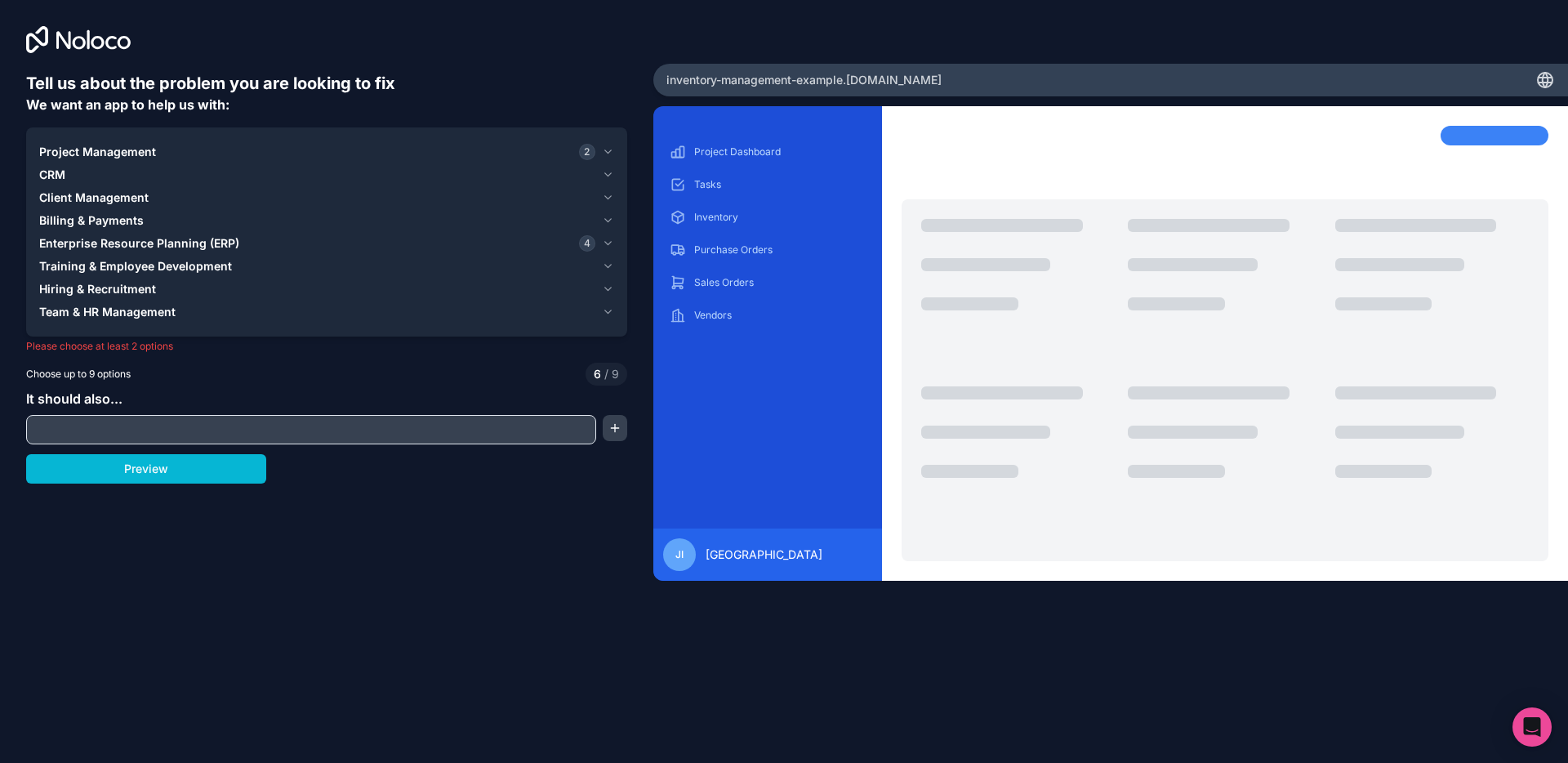
click at [76, 182] on div "CRM" at bounding box center [317, 174] width 557 height 16
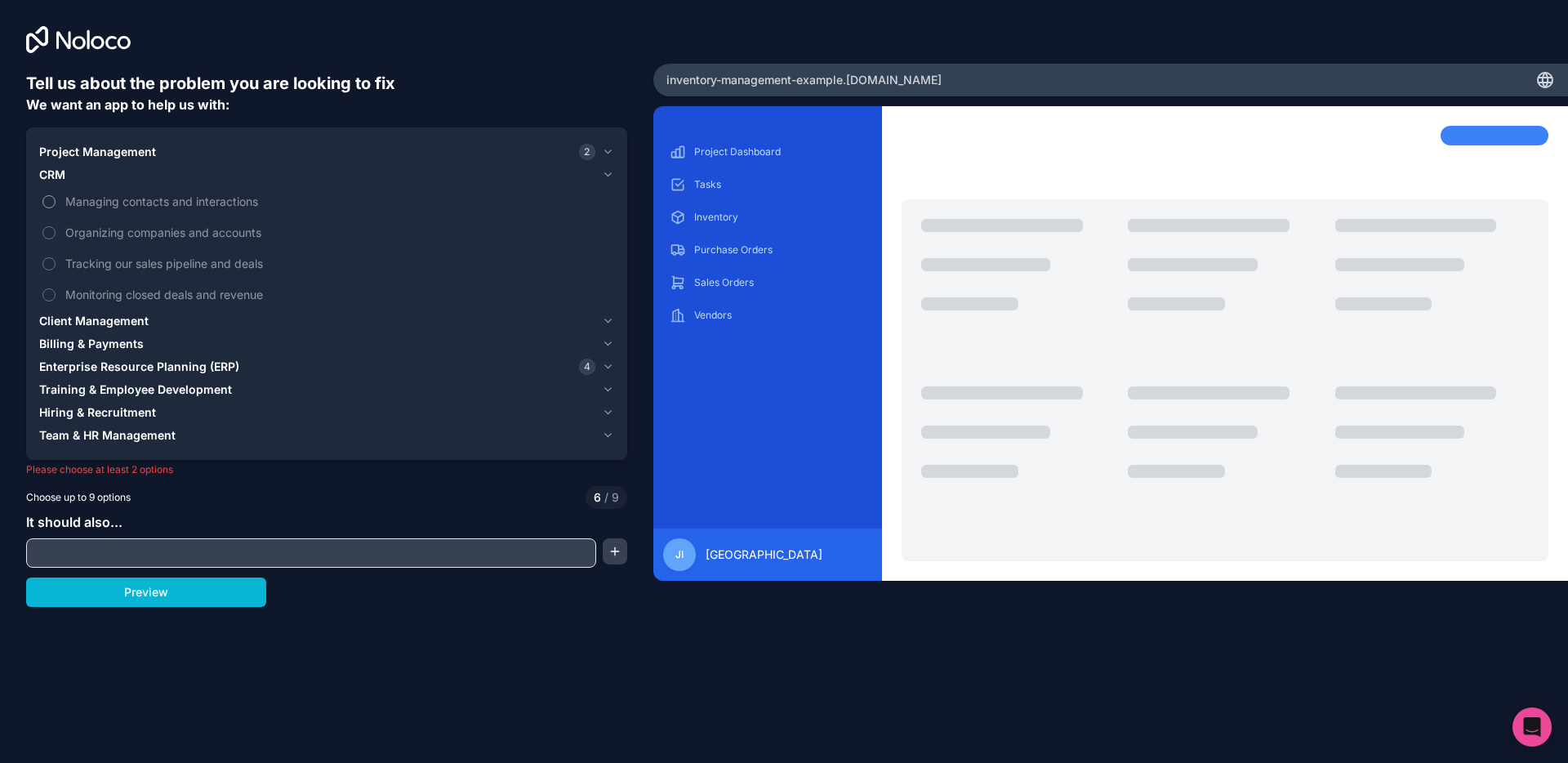
click at [112, 204] on span "Managing contacts and interactions" at bounding box center [338, 202] width 545 height 17
click at [55, 204] on button "Managing contacts and interactions" at bounding box center [49, 202] width 13 height 13
click at [141, 236] on span "Organizing companies and accounts" at bounding box center [338, 232] width 545 height 17
click at [55, 236] on button "Organizing companies and accounts" at bounding box center [49, 233] width 13 height 13
click at [120, 321] on span "Client Management" at bounding box center [93, 321] width 109 height 16
